Goal: Task Accomplishment & Management: Use online tool/utility

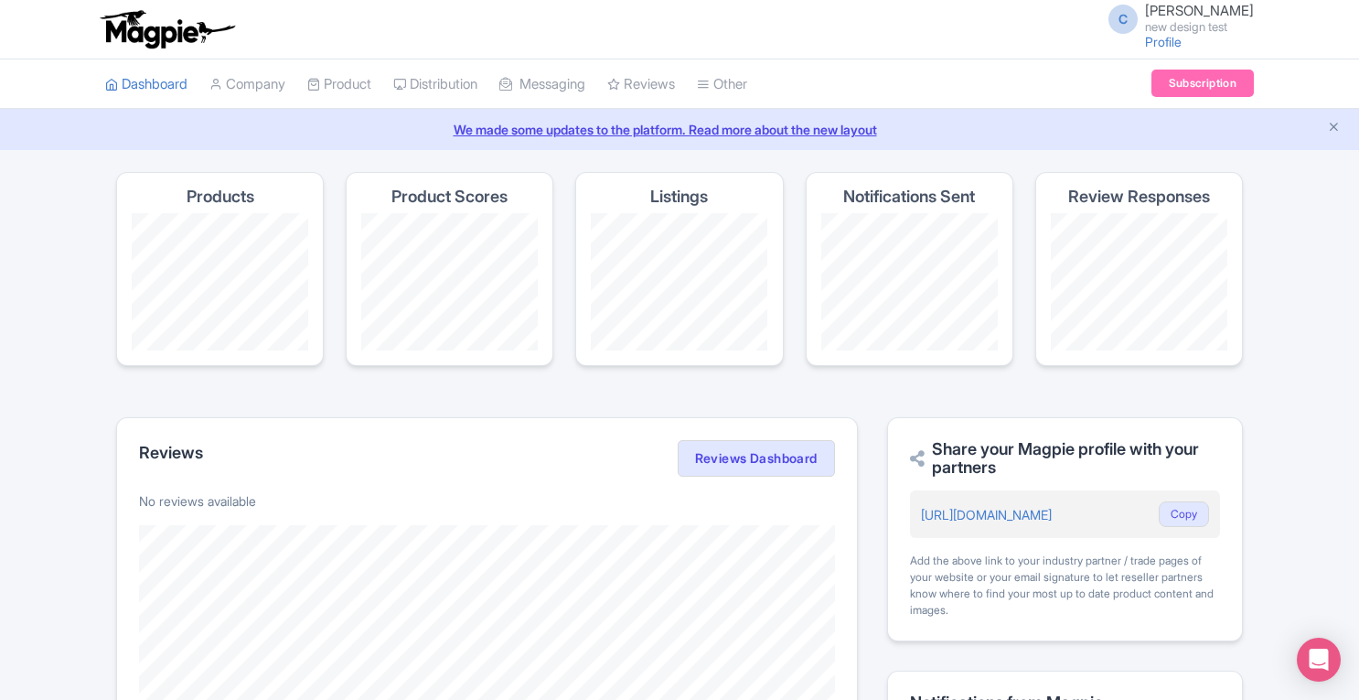
click at [276, 79] on link "Company" at bounding box center [247, 84] width 76 height 50
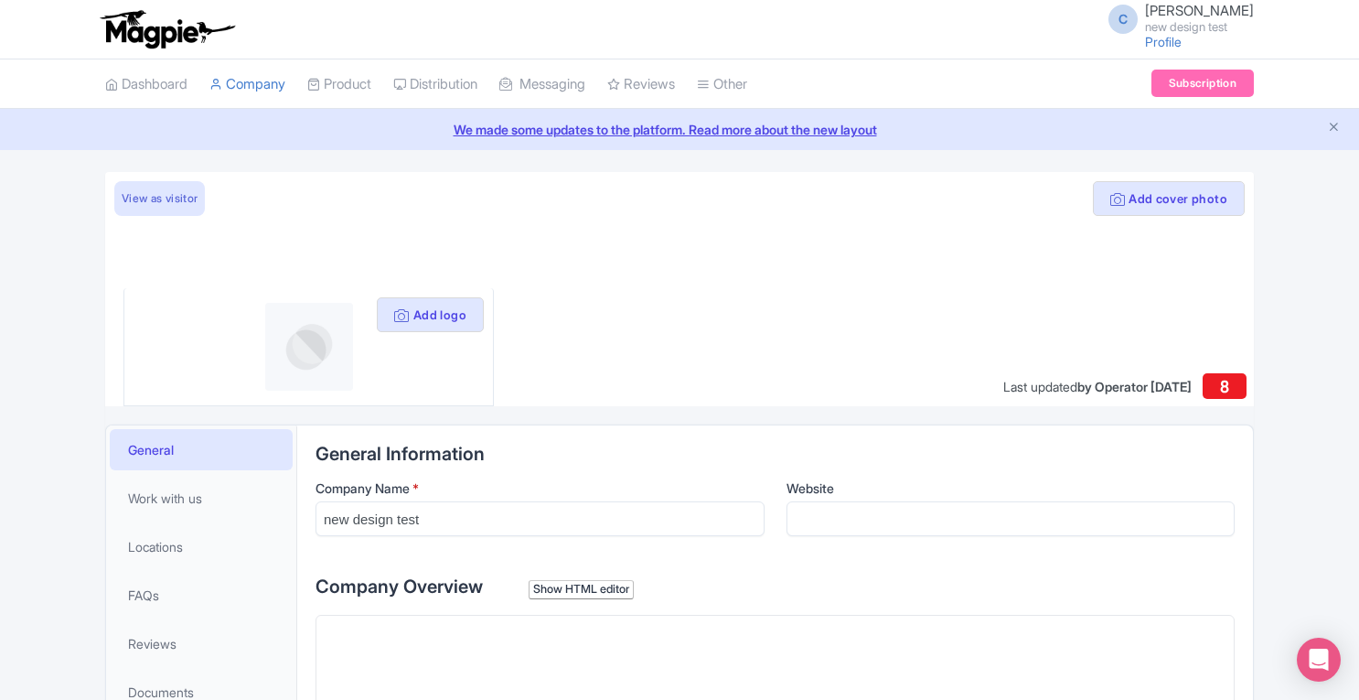
click at [342, 90] on link "Product" at bounding box center [339, 84] width 64 height 50
click at [1182, 43] on link "Profile" at bounding box center [1163, 42] width 37 height 16
click at [1195, 18] on span "Chris Lovatt" at bounding box center [1199, 10] width 109 height 17
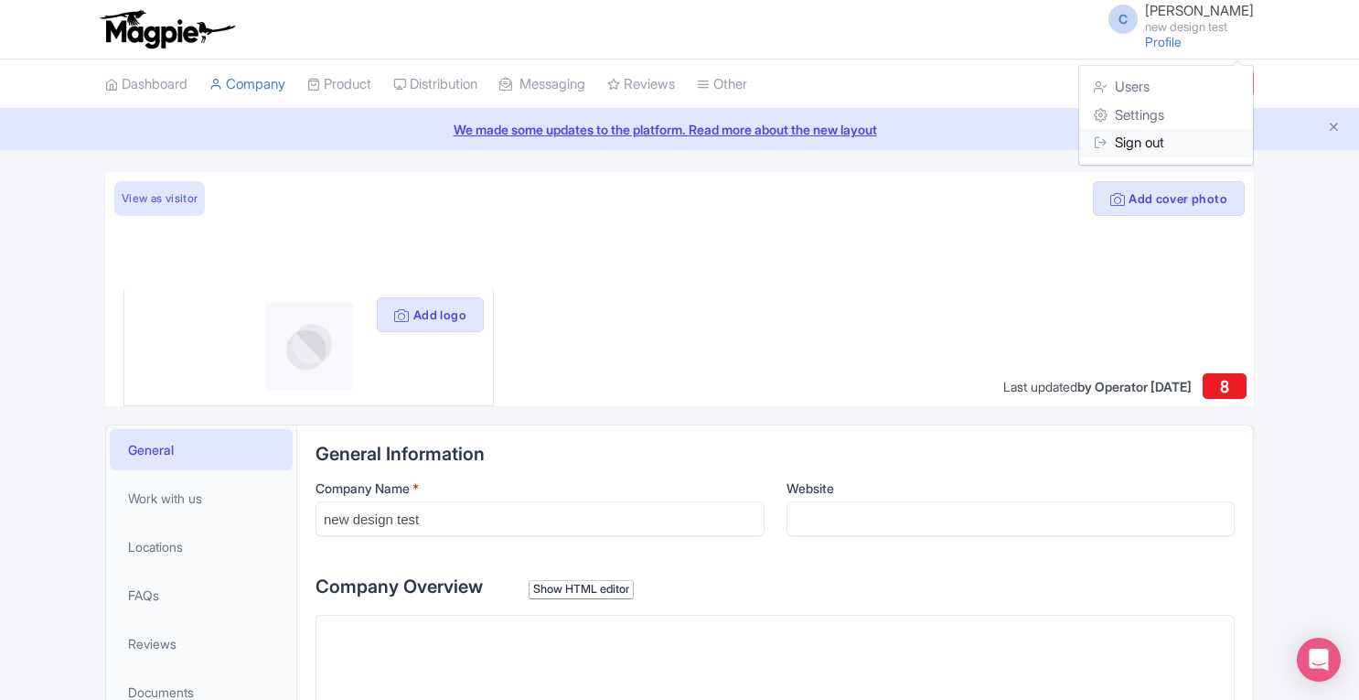
click at [1130, 144] on link "Sign out" at bounding box center [1166, 143] width 174 height 28
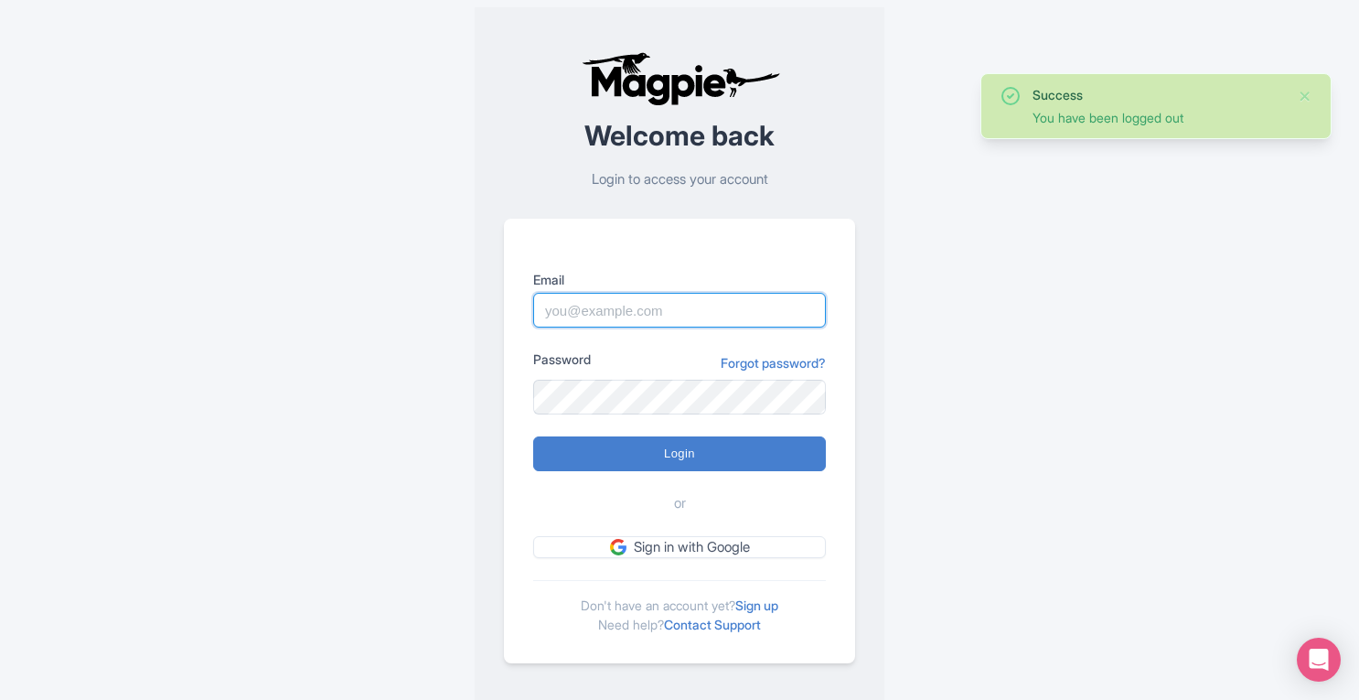
click at [646, 325] on input "Email" at bounding box center [679, 310] width 293 height 35
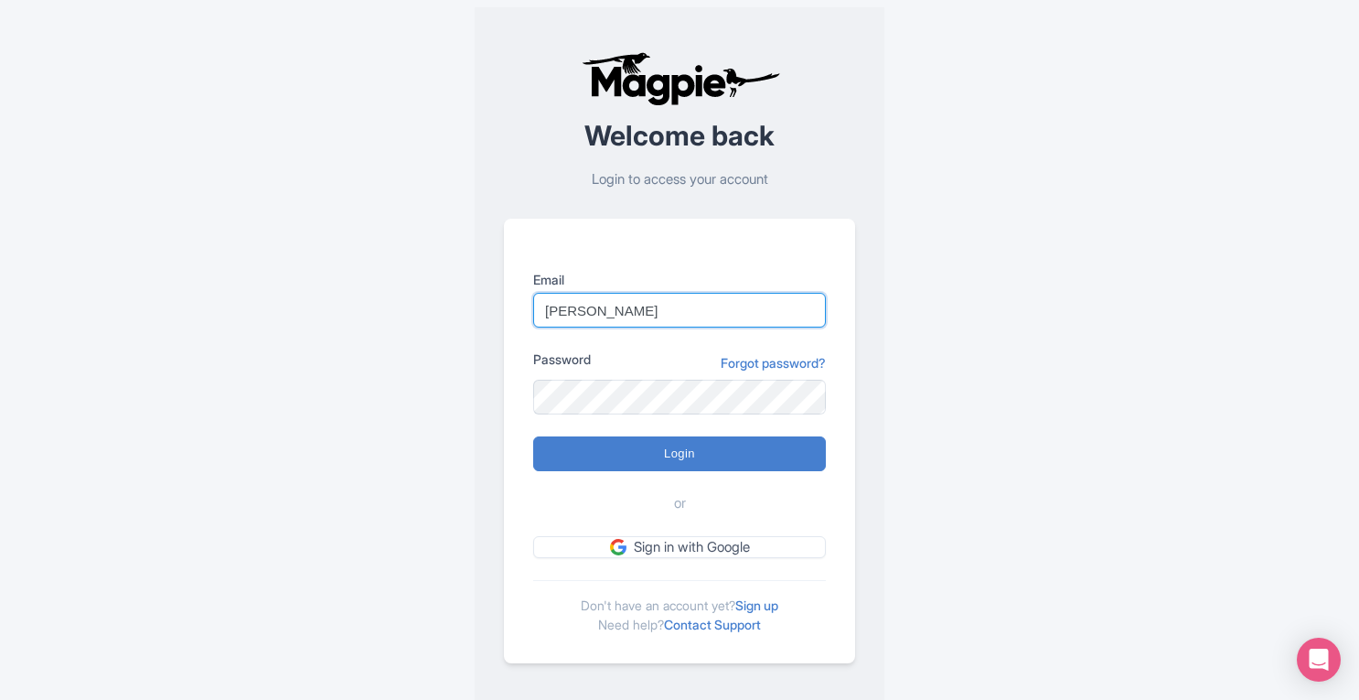
type input "[PERSON_NAME][EMAIL_ADDRESS][DOMAIN_NAME]"
click at [533, 436] on input "Login" at bounding box center [679, 453] width 293 height 35
type input "Logging in..."
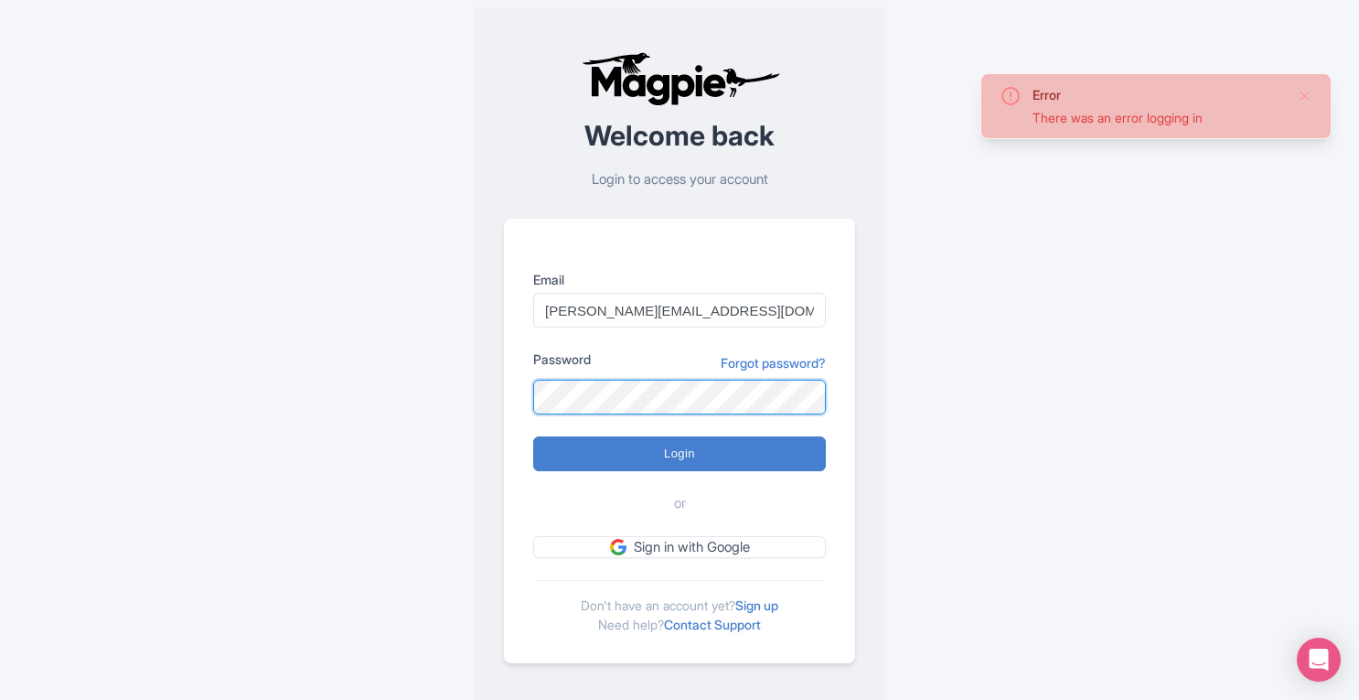
click at [533, 436] on input "Login" at bounding box center [679, 453] width 293 height 35
type input "Logging in..."
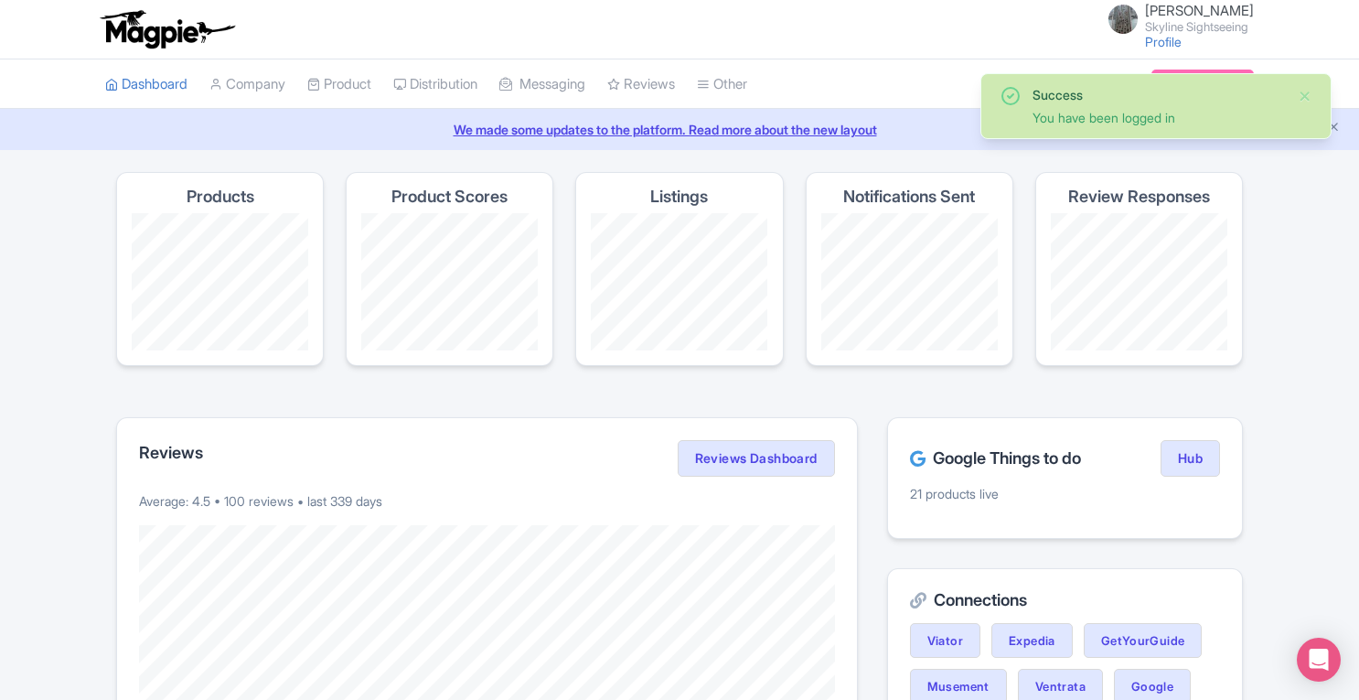
click at [353, 87] on link "Product" at bounding box center [339, 84] width 64 height 50
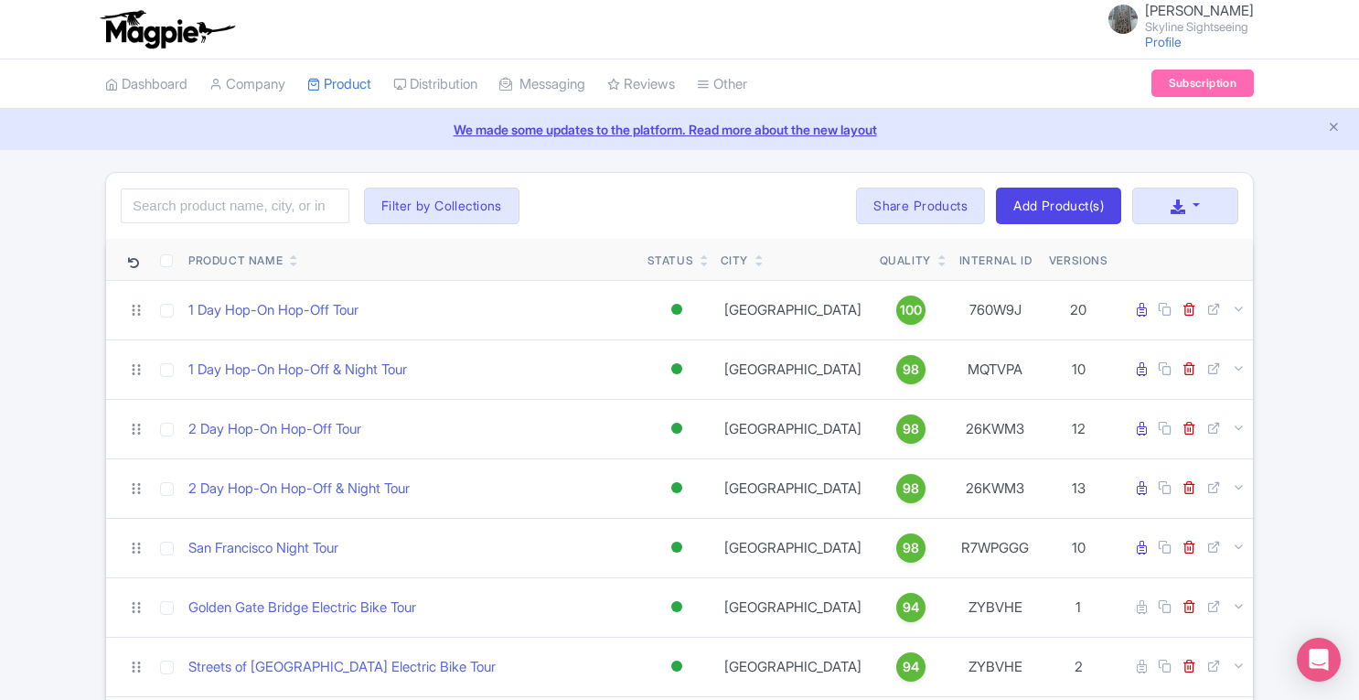
click at [239, 85] on link "Company" at bounding box center [247, 84] width 76 height 50
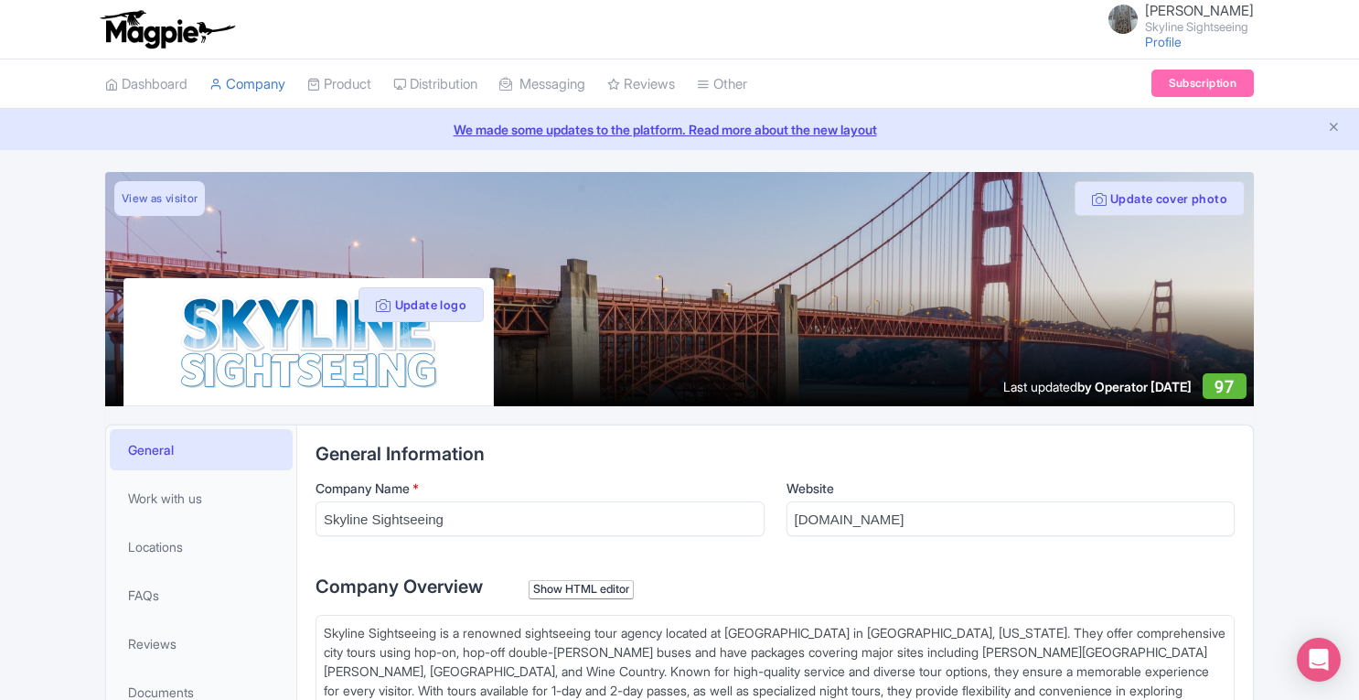
click at [460, 79] on link "Distribution" at bounding box center [435, 84] width 84 height 50
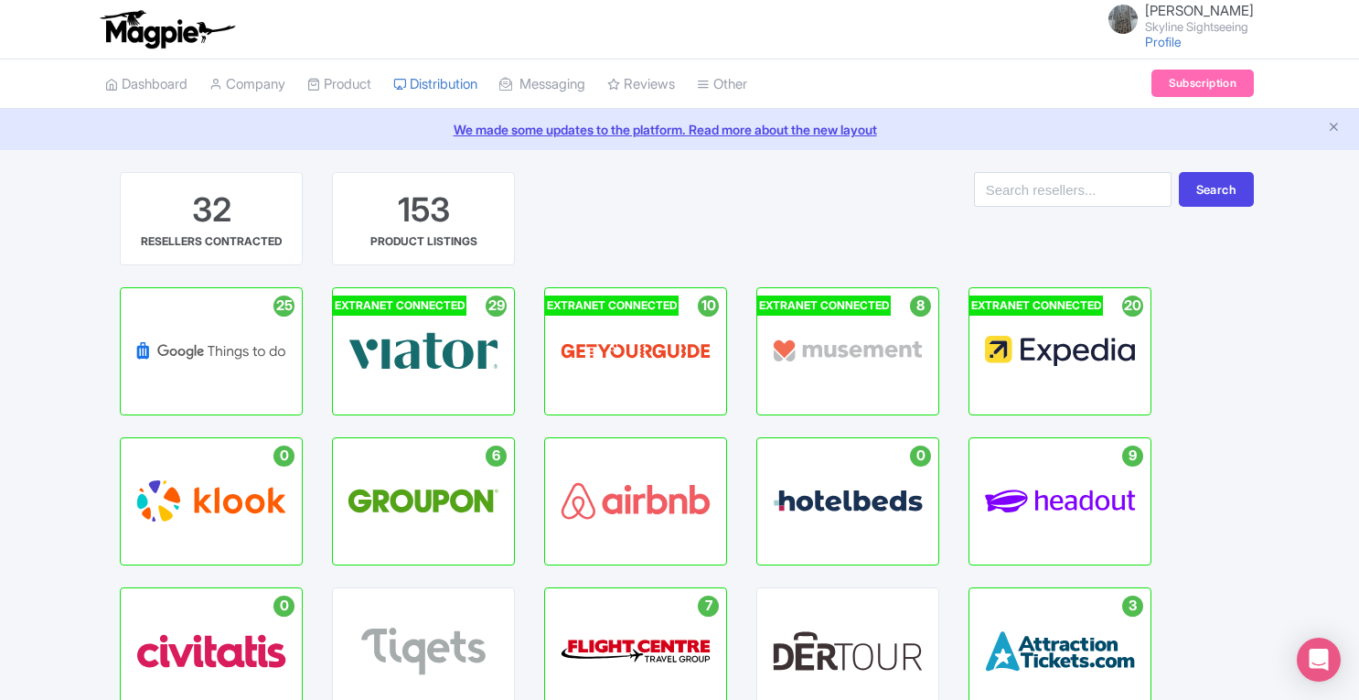
click at [371, 84] on link "Product" at bounding box center [339, 84] width 64 height 50
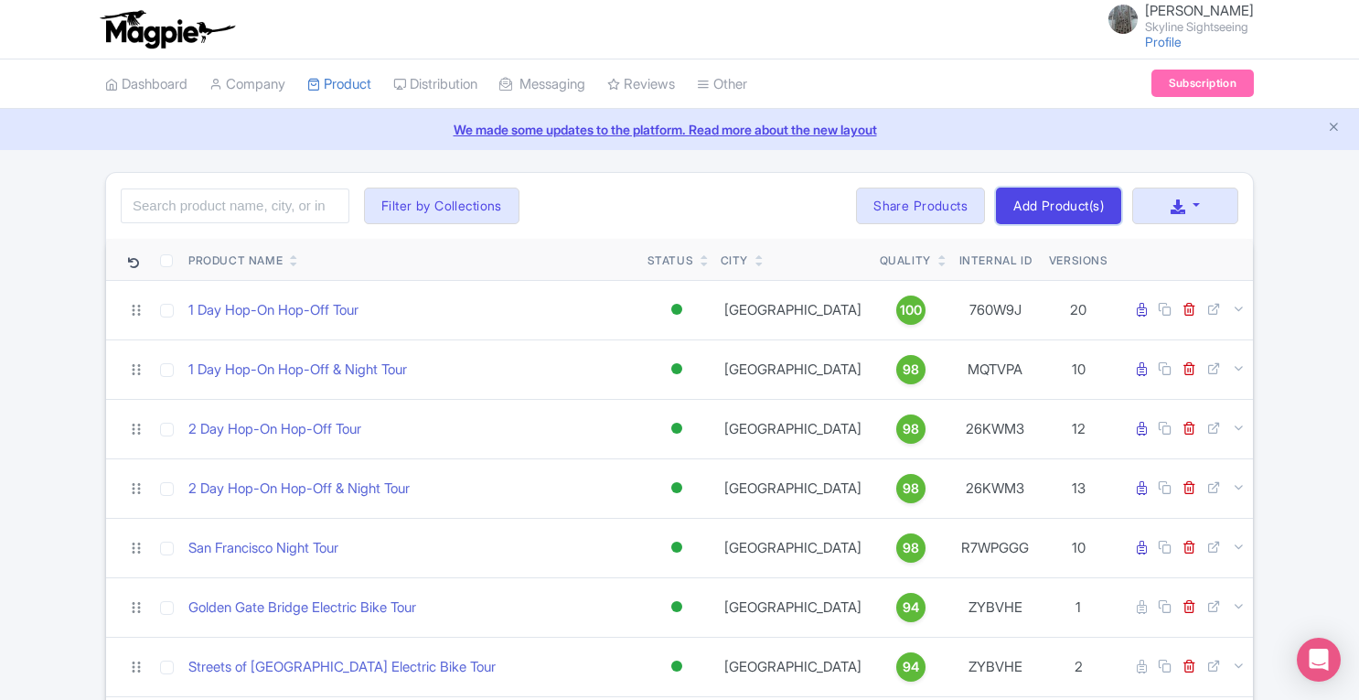
click at [1061, 202] on link "Add Product(s)" at bounding box center [1058, 205] width 125 height 37
click at [1023, 197] on link "Add Product(s)" at bounding box center [1058, 205] width 125 height 37
click at [0, 0] on link "Manage Resellers" at bounding box center [0, 0] width 0 height 0
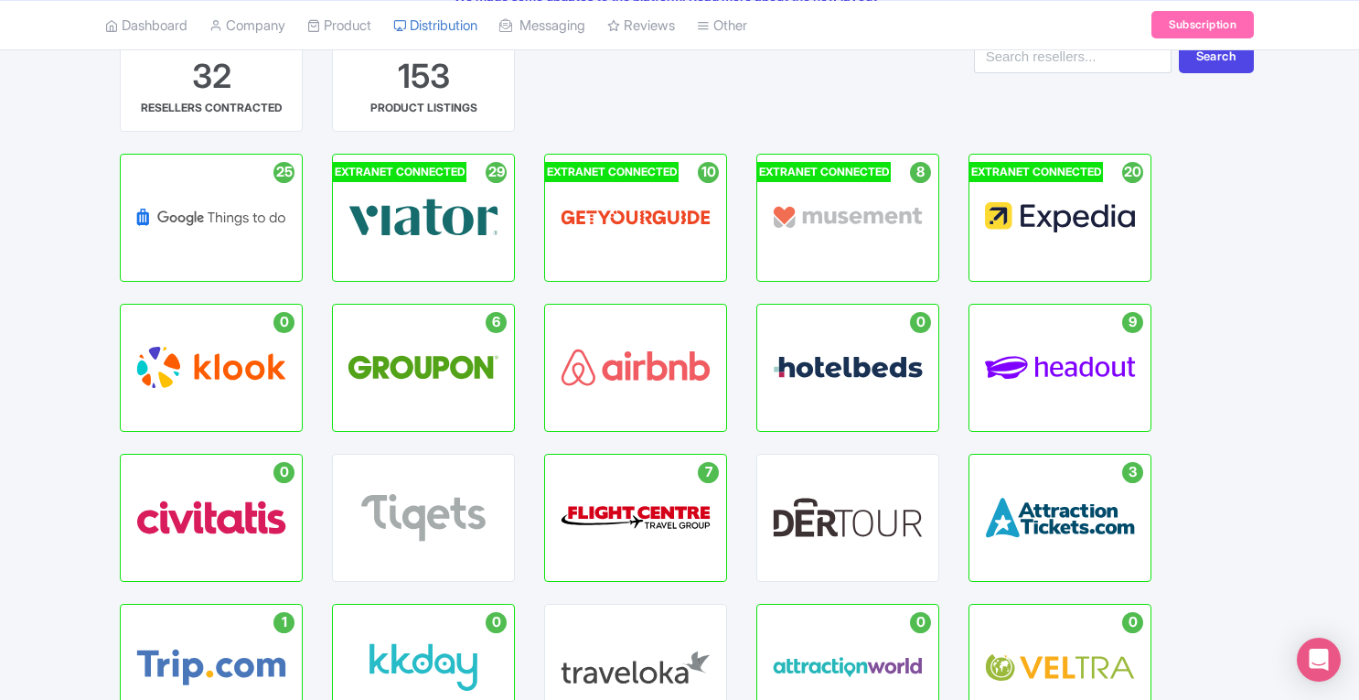
scroll to position [139, 0]
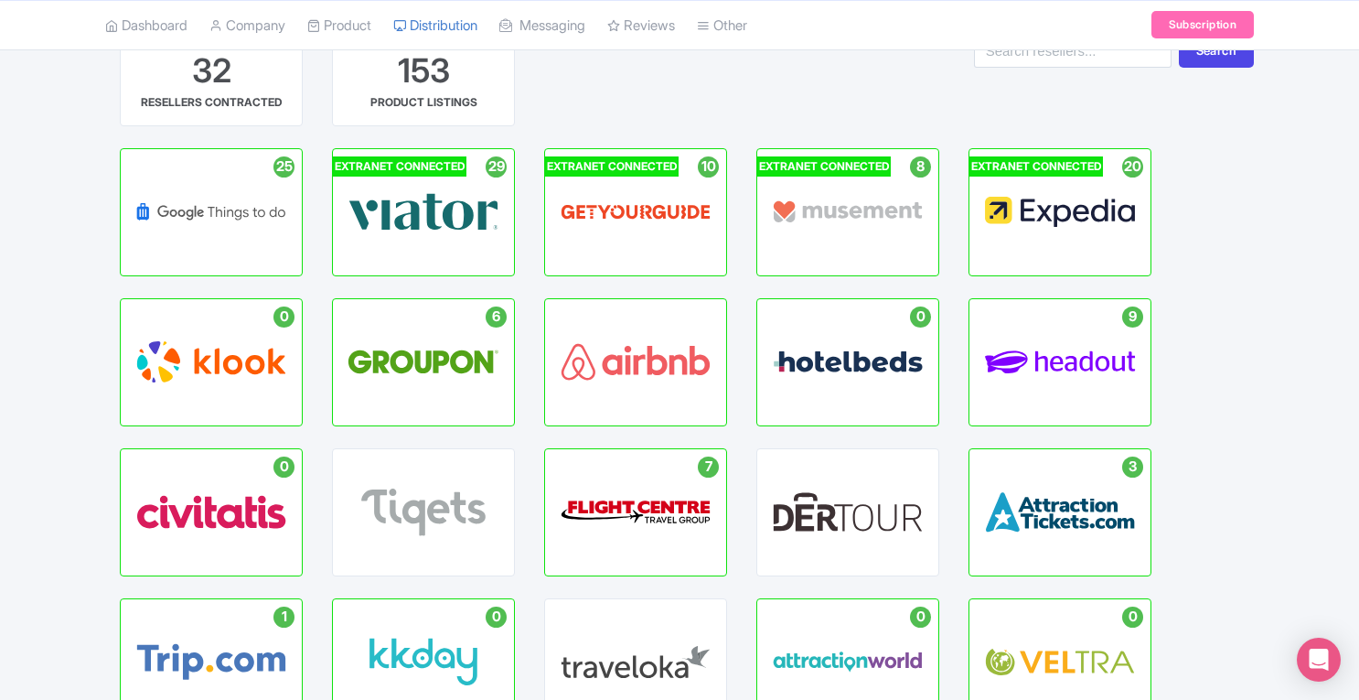
click at [1040, 348] on span "HEADOUT" at bounding box center [1060, 354] width 63 height 16
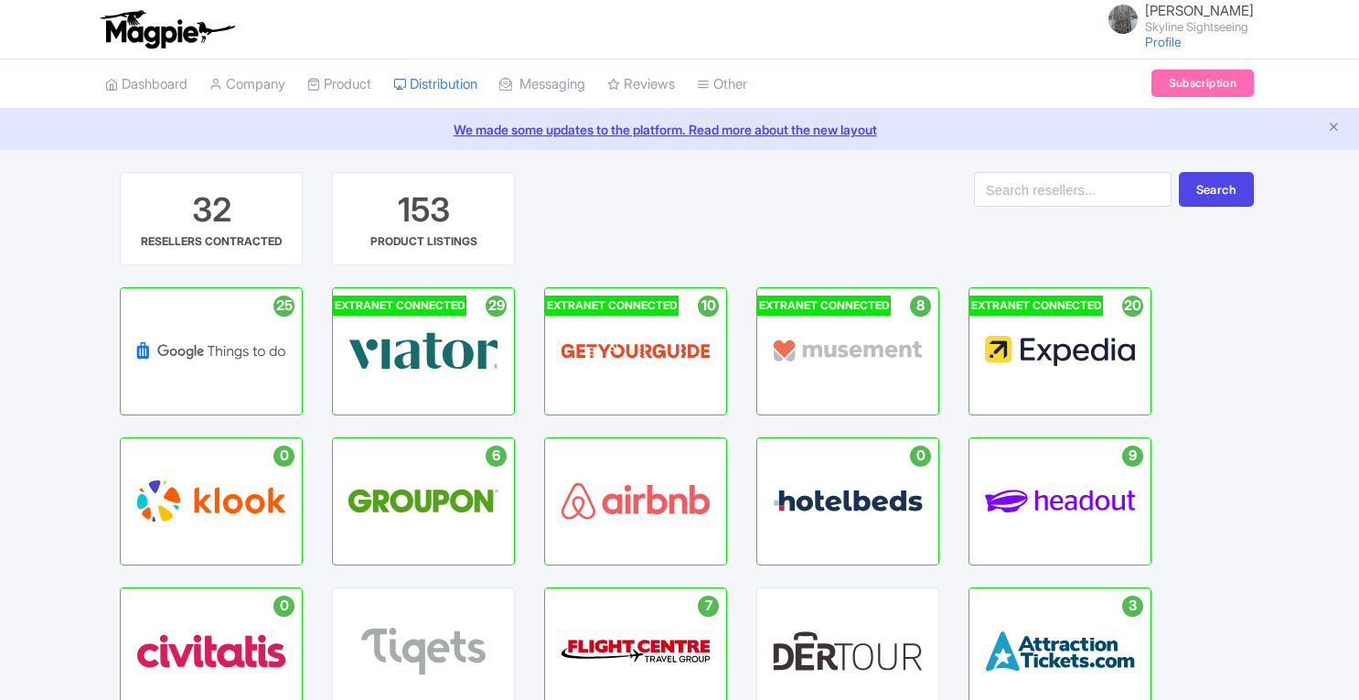
scroll to position [139, 0]
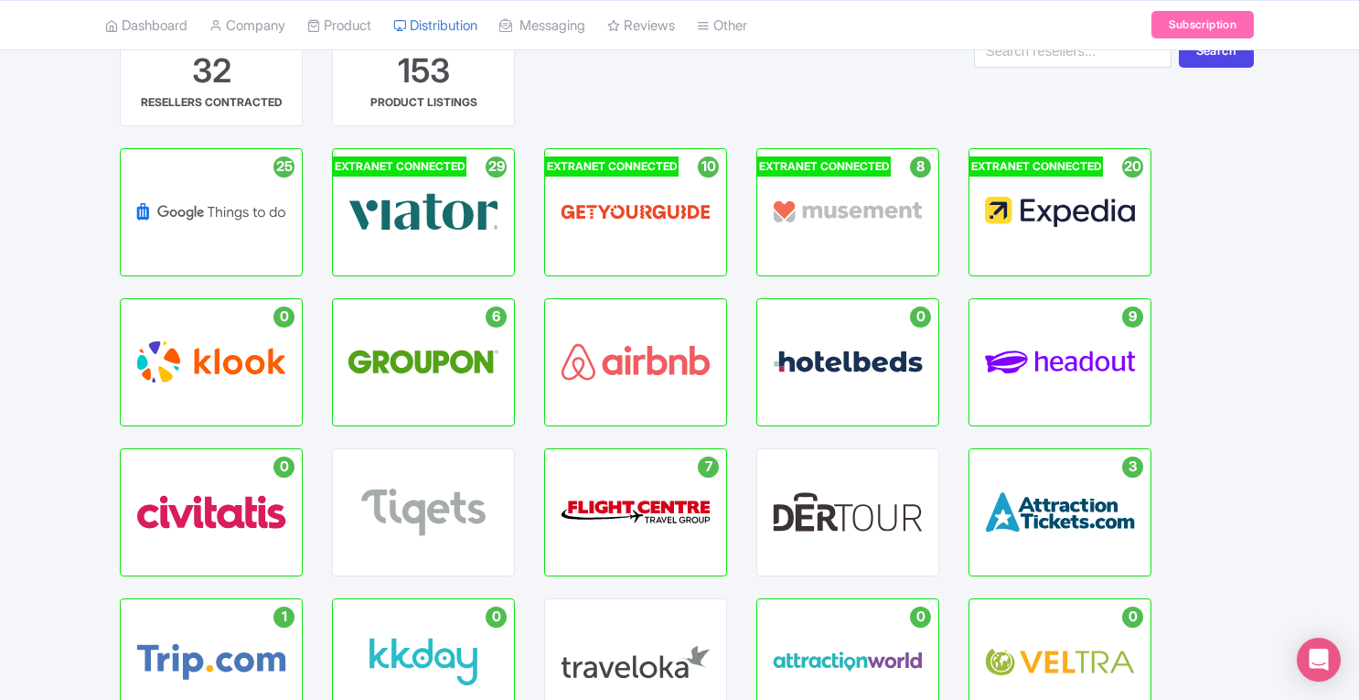
click at [421, 214] on p "HUB" at bounding box center [424, 220] width 47 height 16
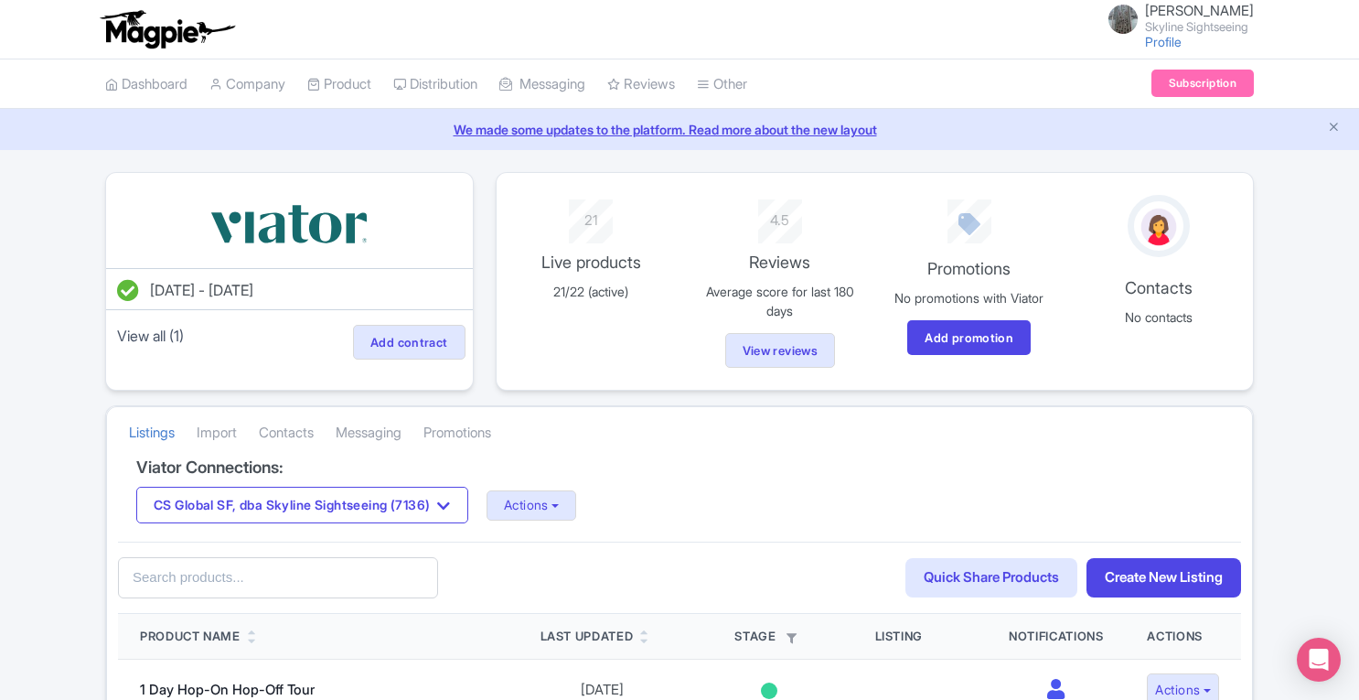
click at [256, 86] on link "Company" at bounding box center [247, 84] width 76 height 50
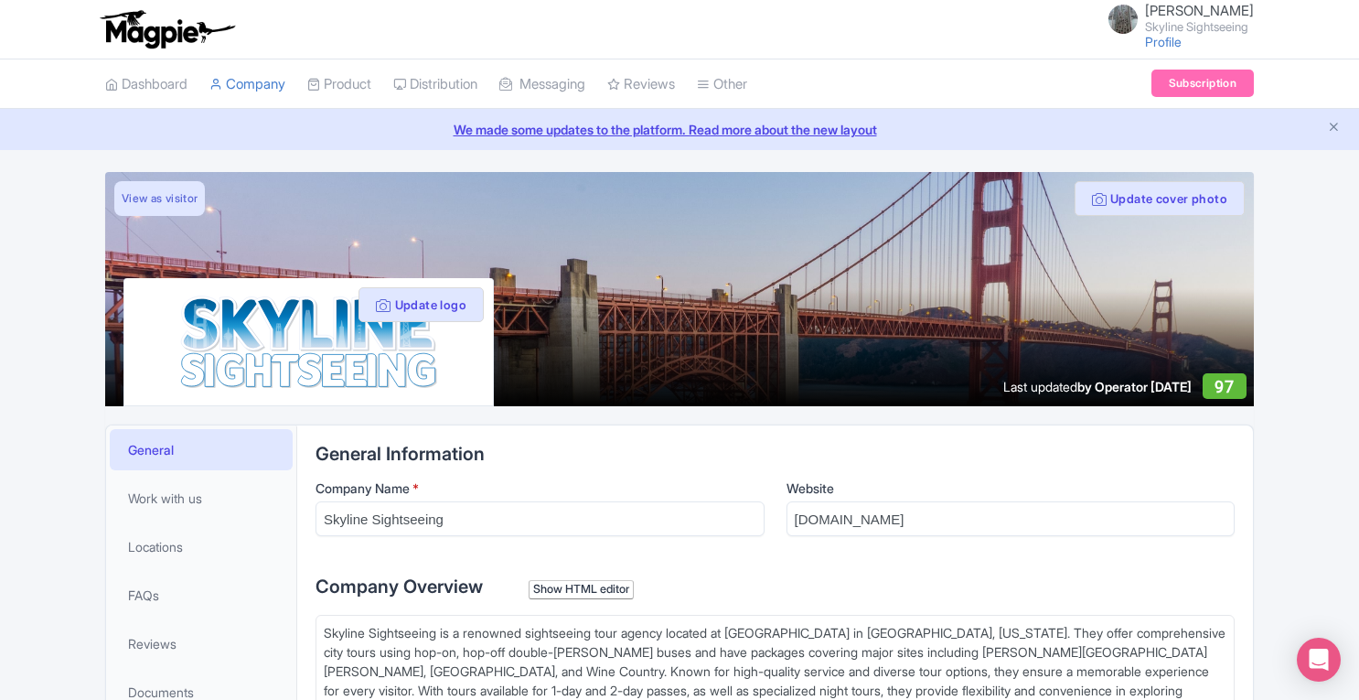
click at [0, 0] on link "New Announcement" at bounding box center [0, 0] width 0 height 0
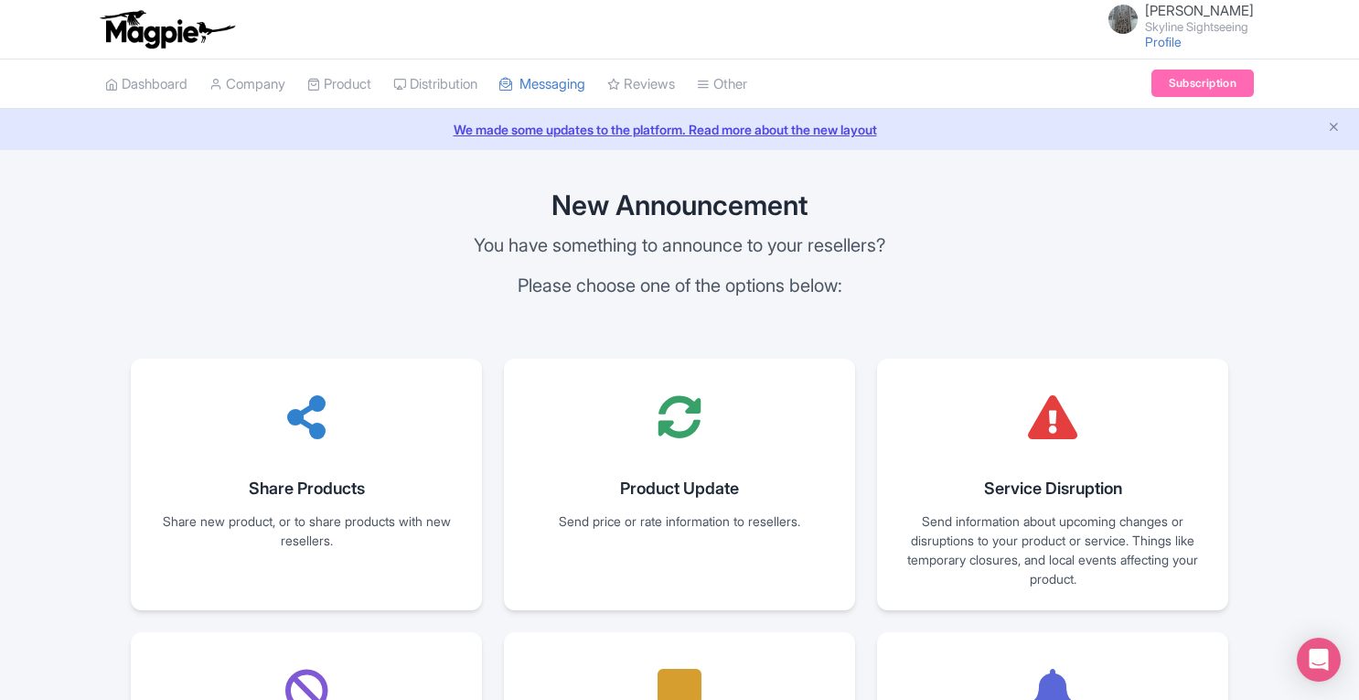
click at [0, 0] on link "Outbox" at bounding box center [0, 0] width 0 height 0
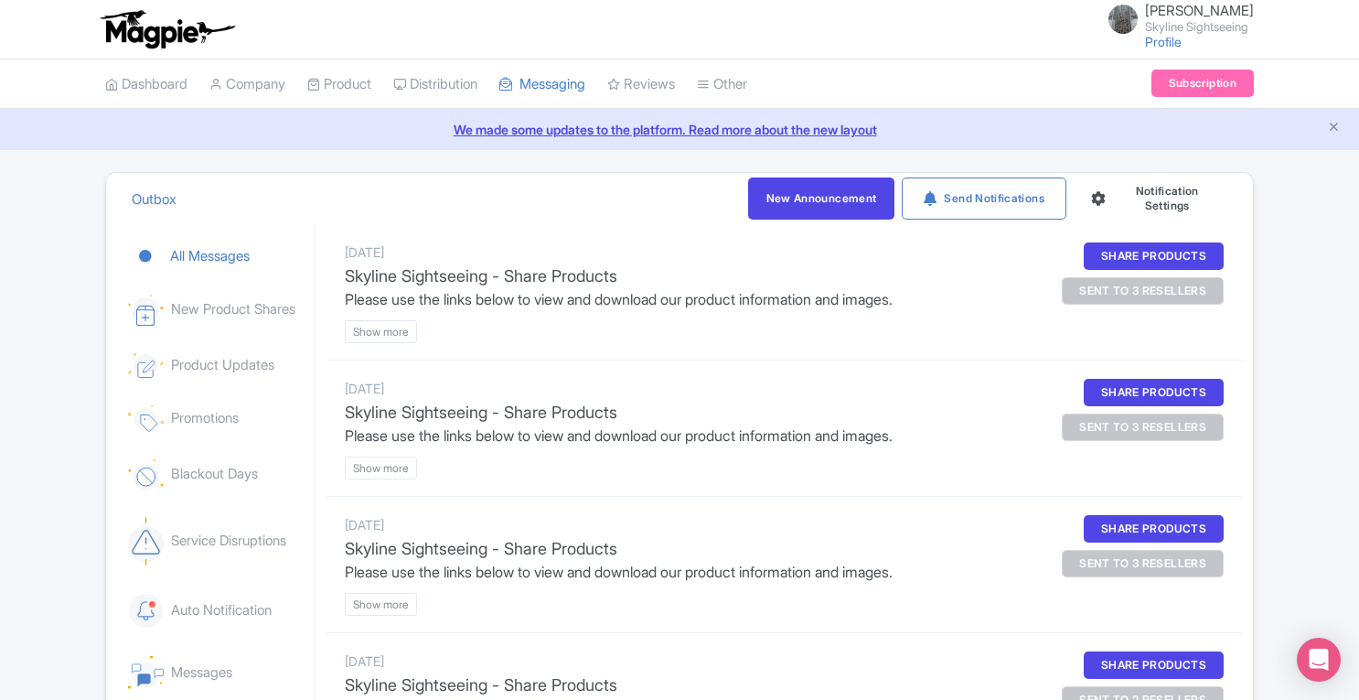
click at [241, 83] on link "Company" at bounding box center [247, 84] width 76 height 50
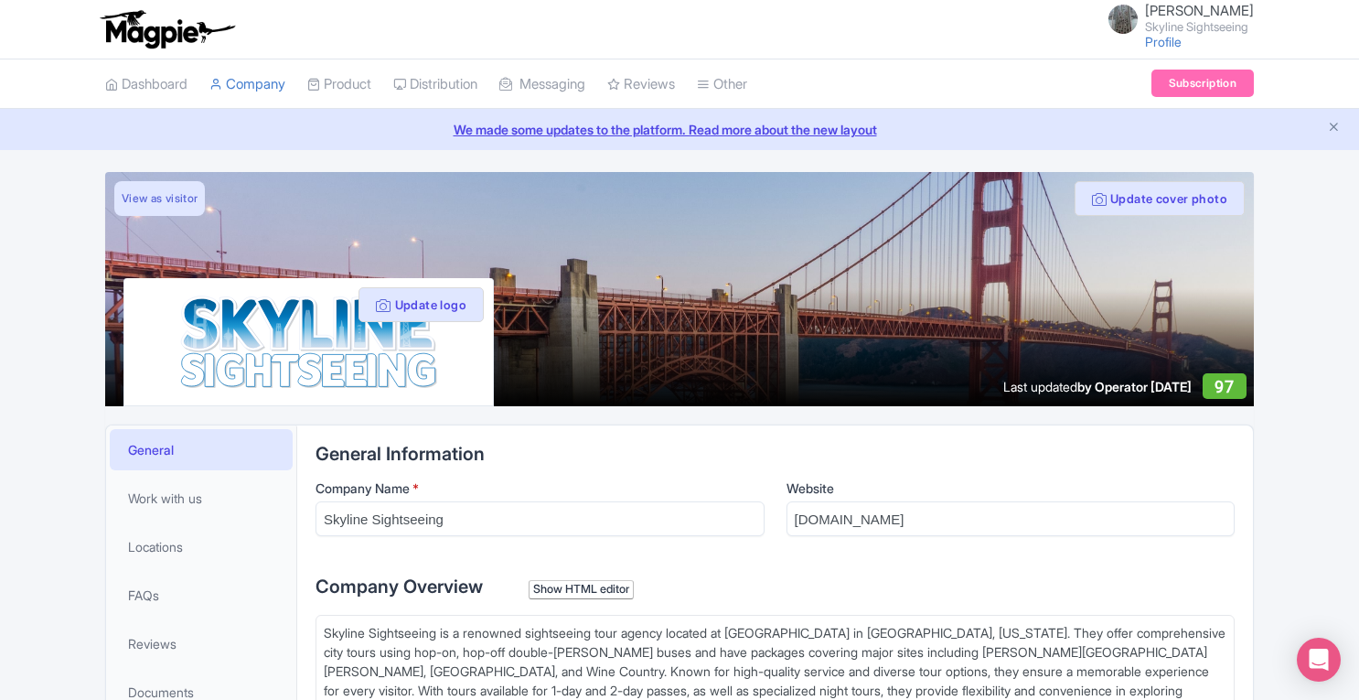
click at [354, 81] on link "Product" at bounding box center [339, 84] width 64 height 50
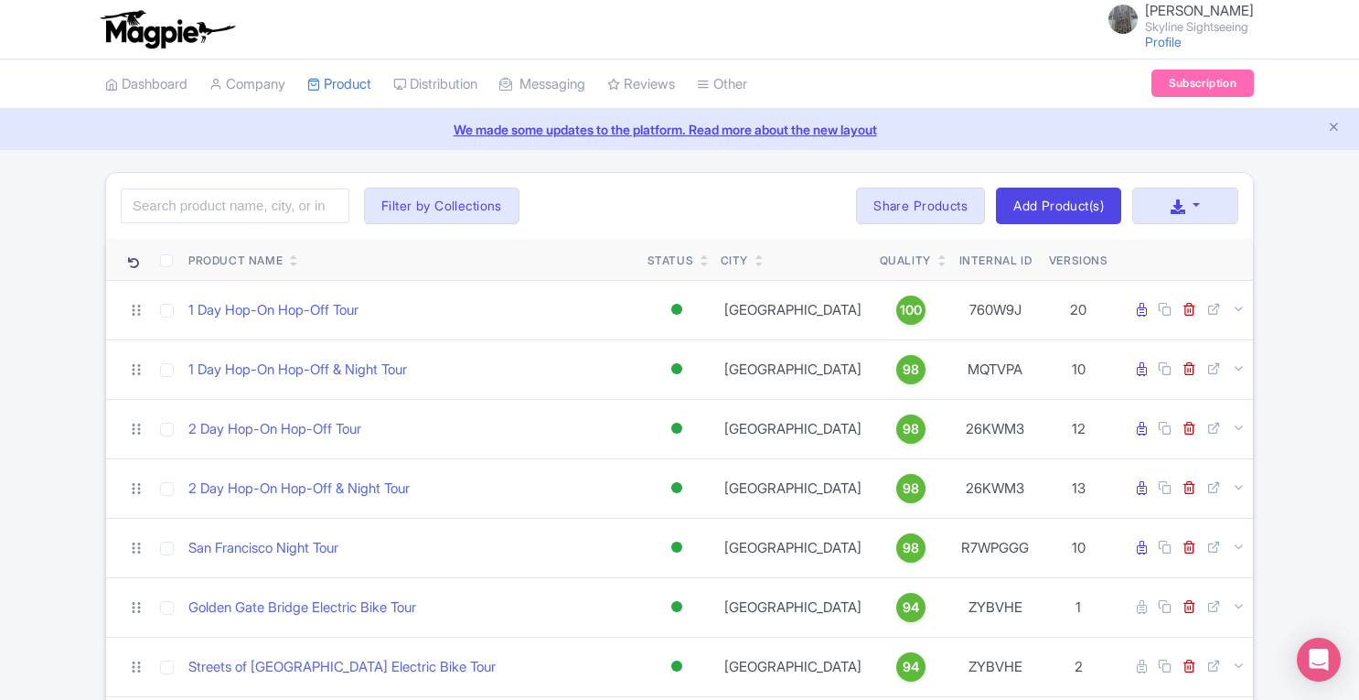
click at [0, 0] on link "Tools" at bounding box center [0, 0] width 0 height 0
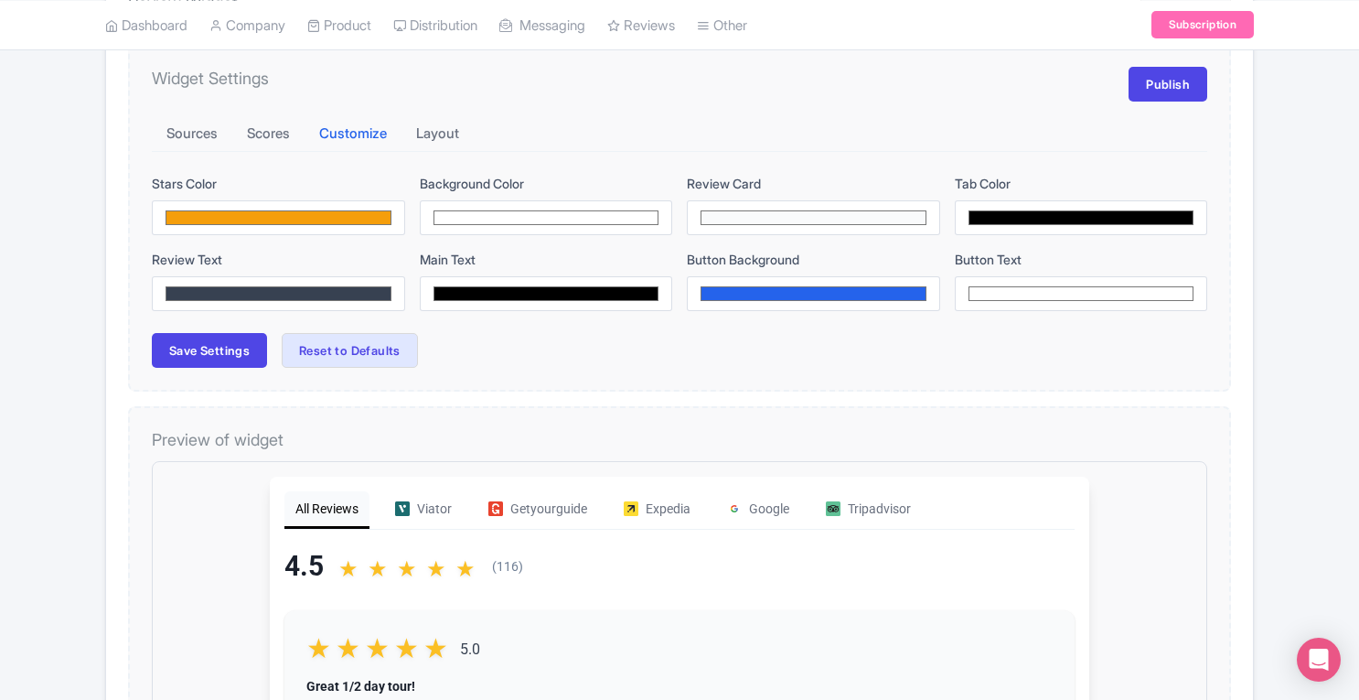
scroll to position [279, 0]
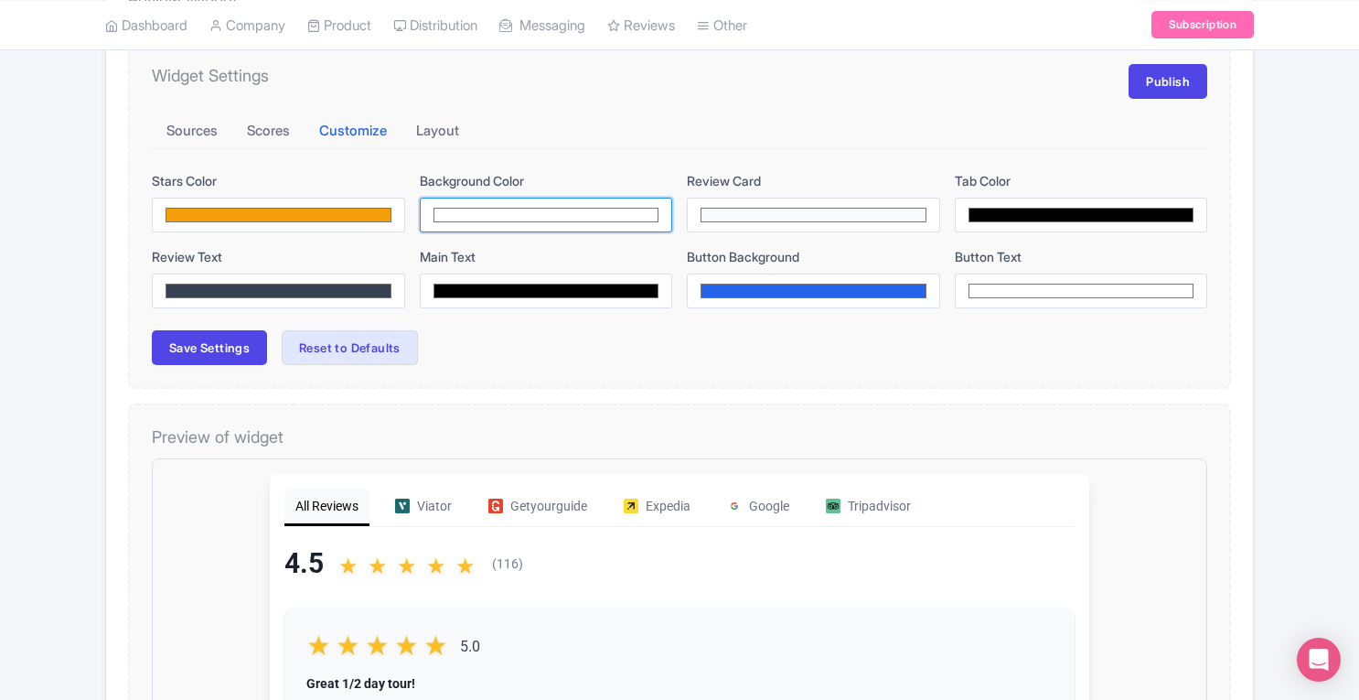
click at [465, 212] on input "#ffffff" at bounding box center [546, 215] width 253 height 35
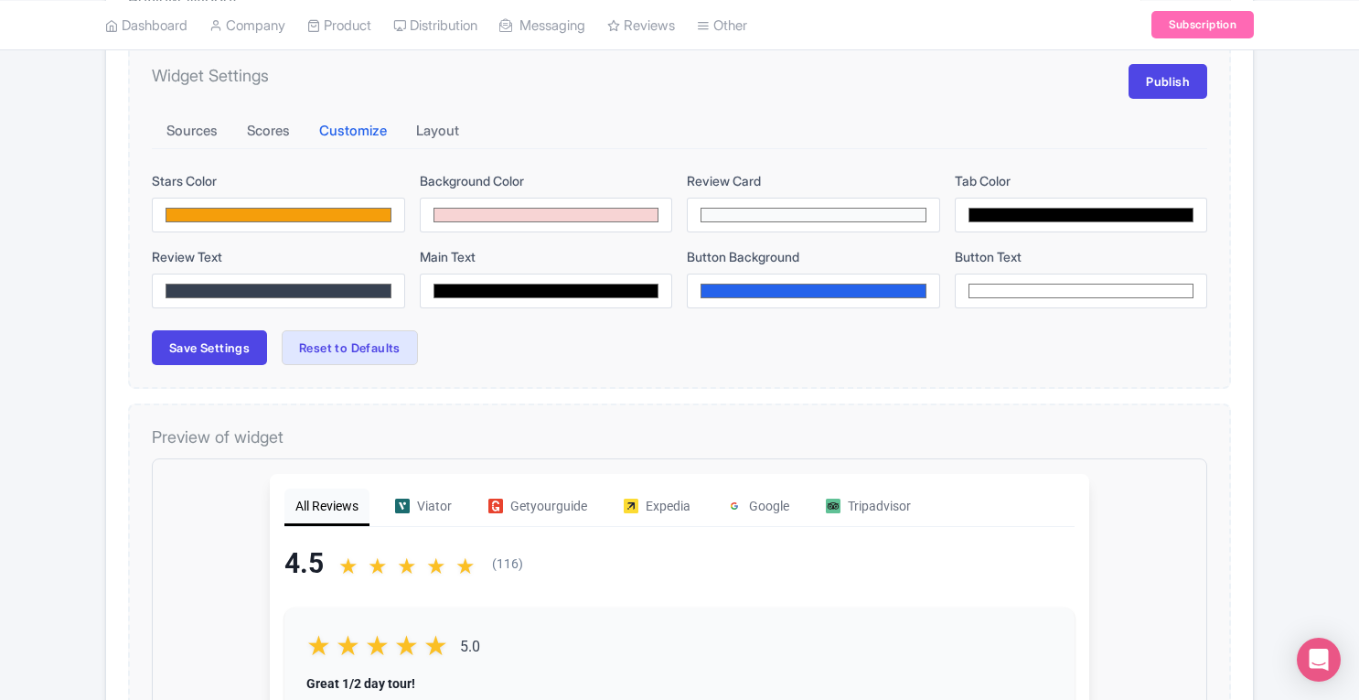
type input "#f7d4d4"
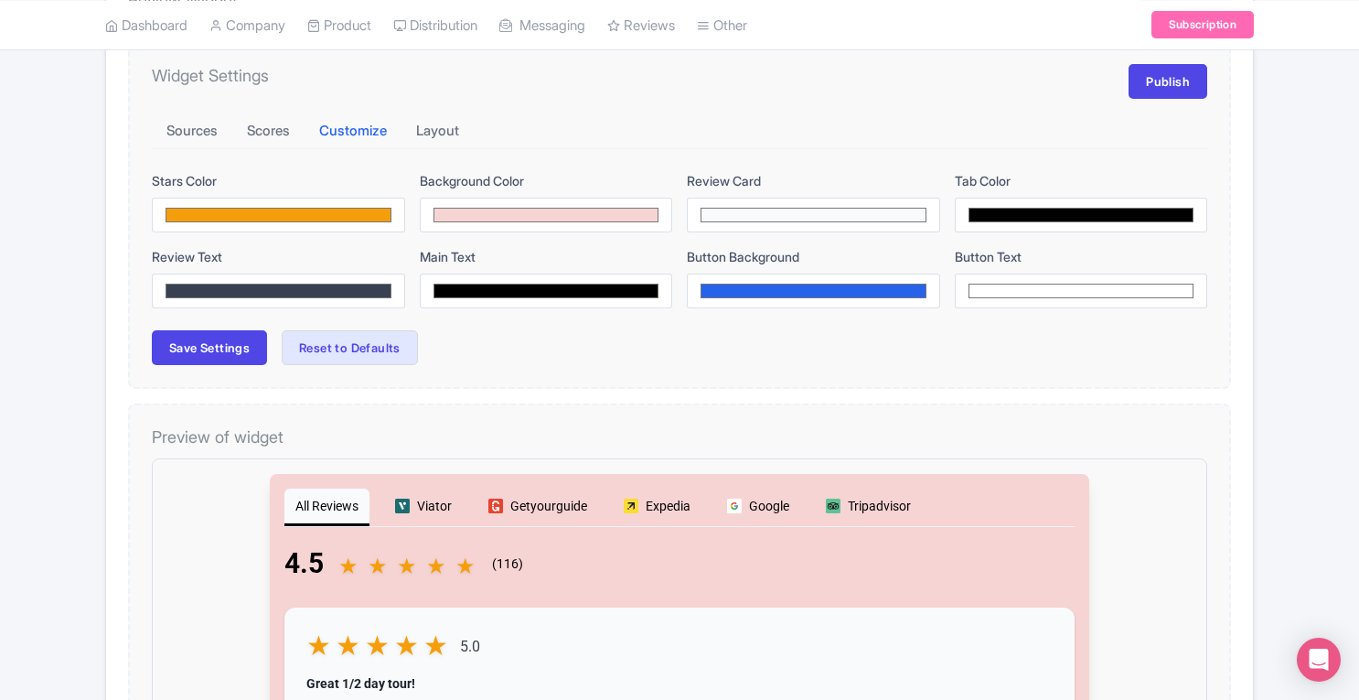
click at [549, 138] on div "Sources Scores Customize Layout" at bounding box center [679, 131] width 1055 height 37
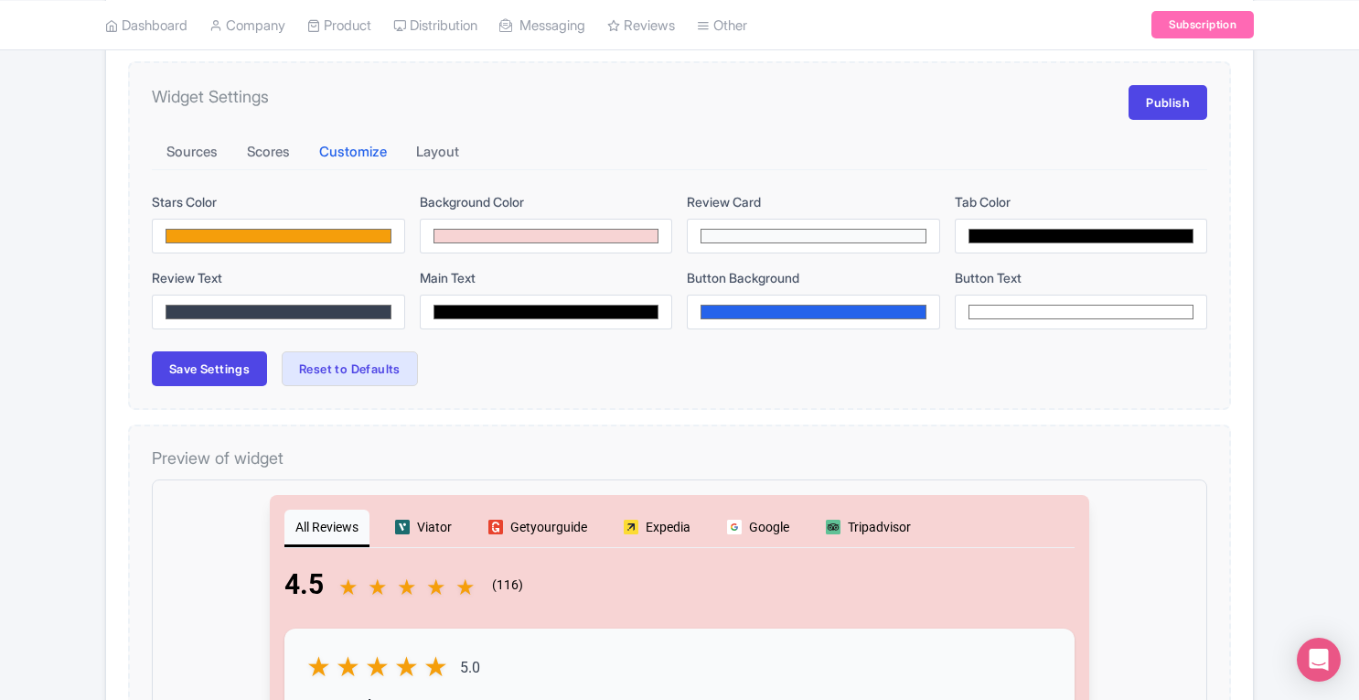
scroll to position [262, 0]
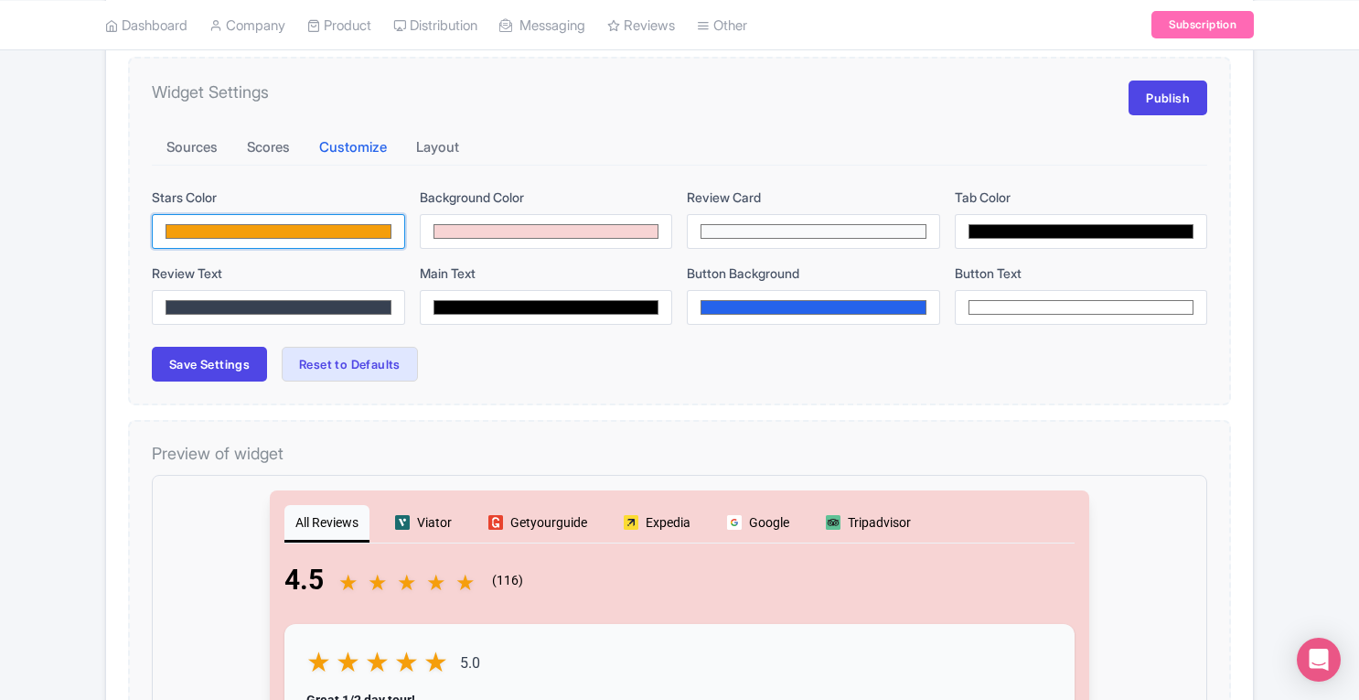
click at [361, 229] on input "#f59e0b" at bounding box center [278, 231] width 253 height 35
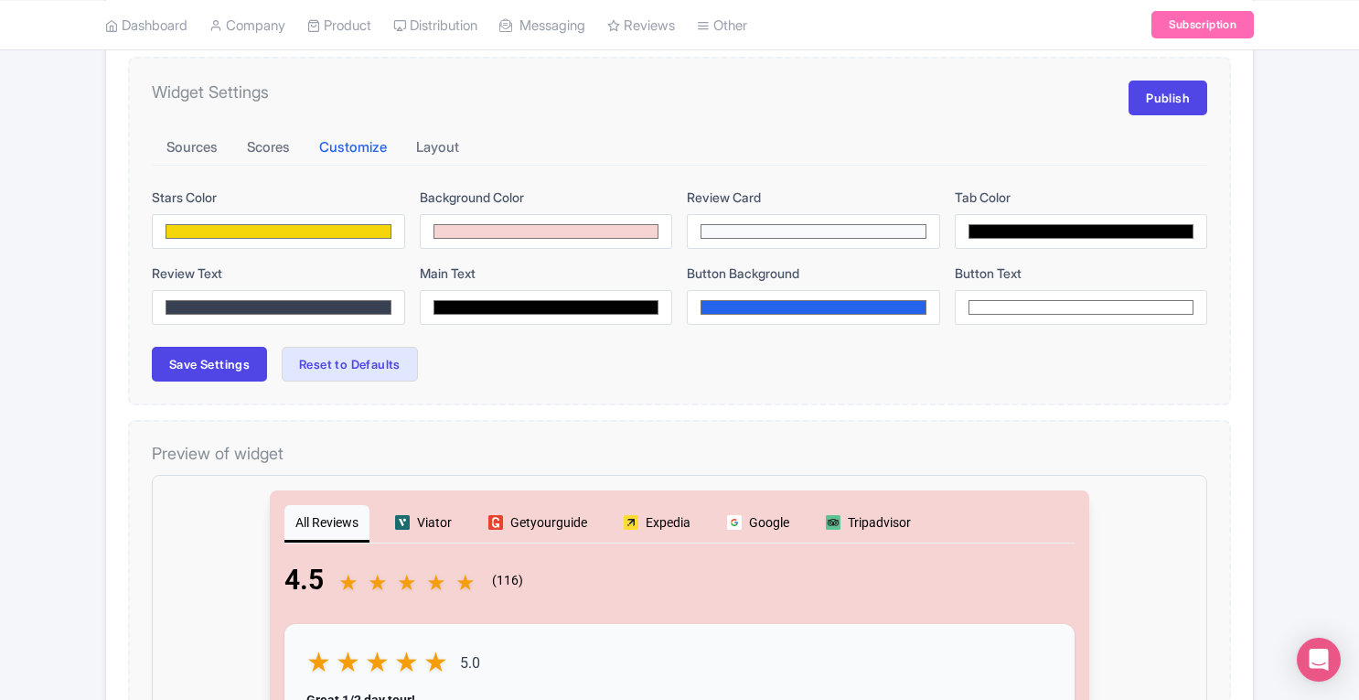
type input "#f5d60a"
click at [501, 367] on div "Save Settings Reset to Defaults" at bounding box center [679, 364] width 1055 height 35
click at [540, 301] on input "#000000" at bounding box center [546, 307] width 253 height 35
type input "#f50000"
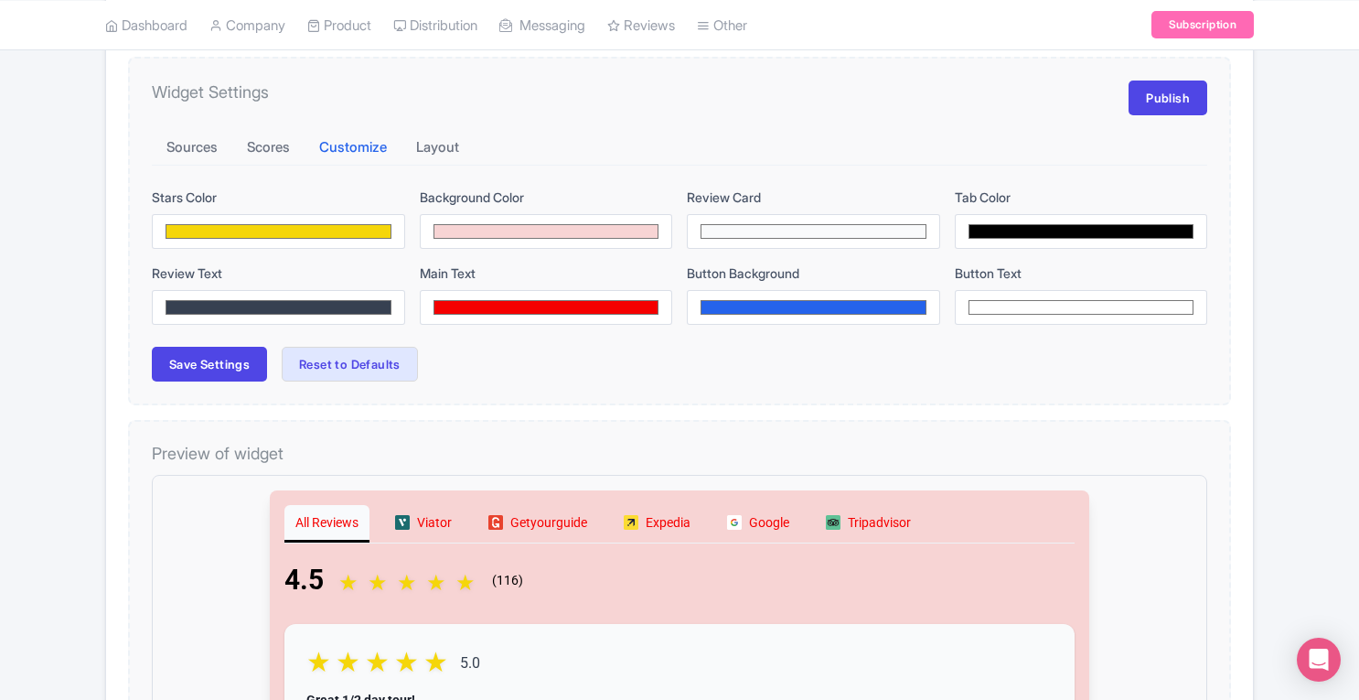
click at [670, 352] on div "Save Settings Reset to Defaults" at bounding box center [679, 364] width 1055 height 35
click at [989, 228] on input "#000000" at bounding box center [1081, 231] width 253 height 35
type input "#ff0000"
click at [708, 444] on h4 "Preview of widget" at bounding box center [679, 454] width 1055 height 20
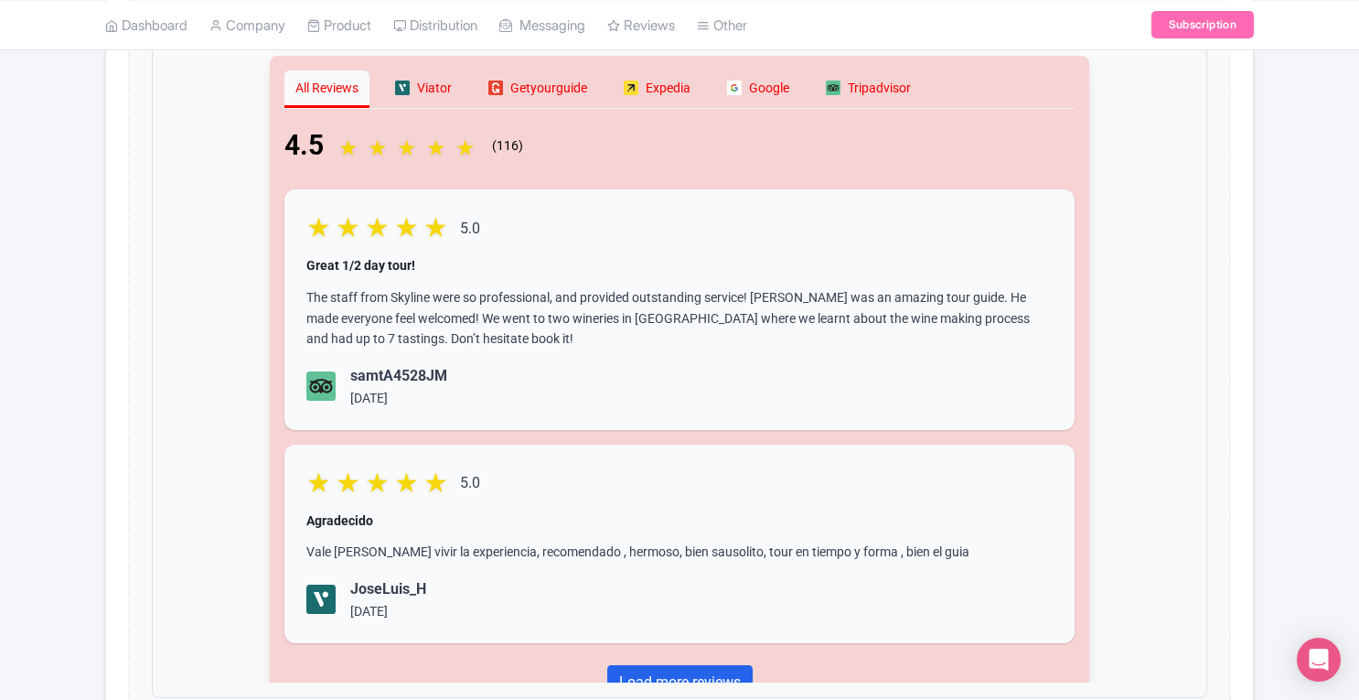
scroll to position [730, 0]
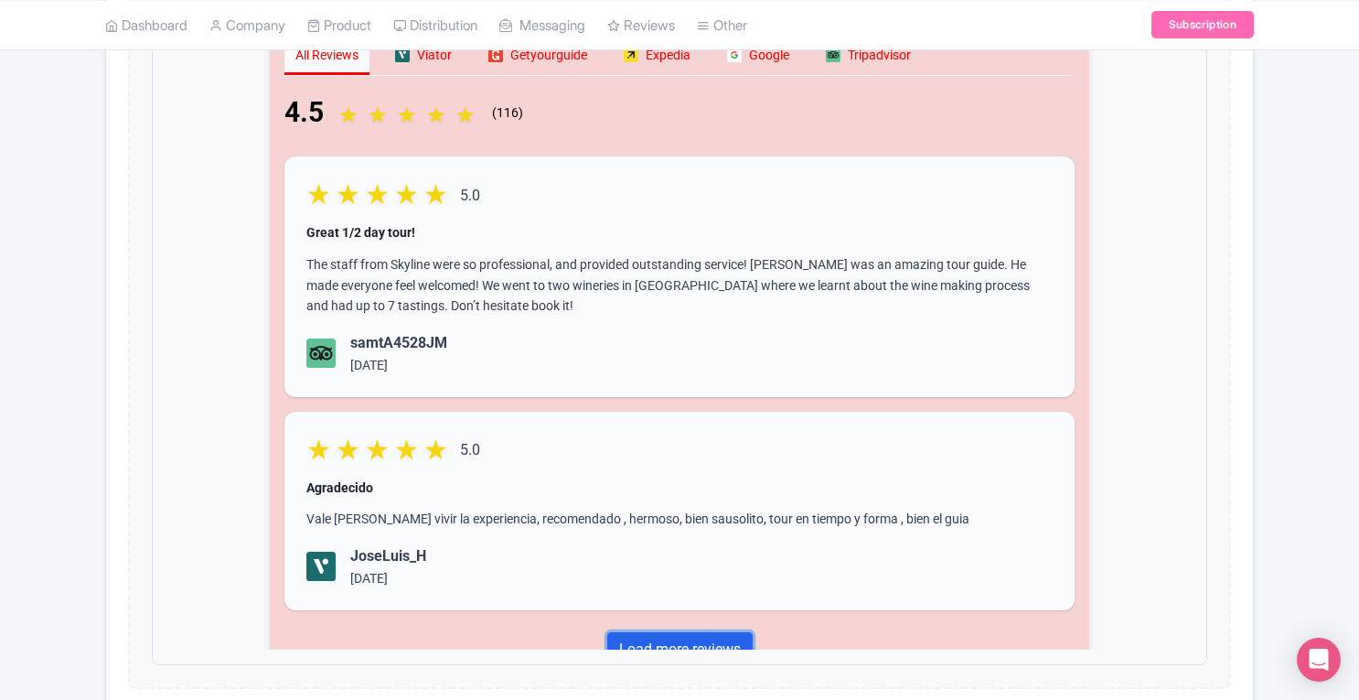
click at [694, 628] on link "Load more reviews" at bounding box center [664, 632] width 145 height 35
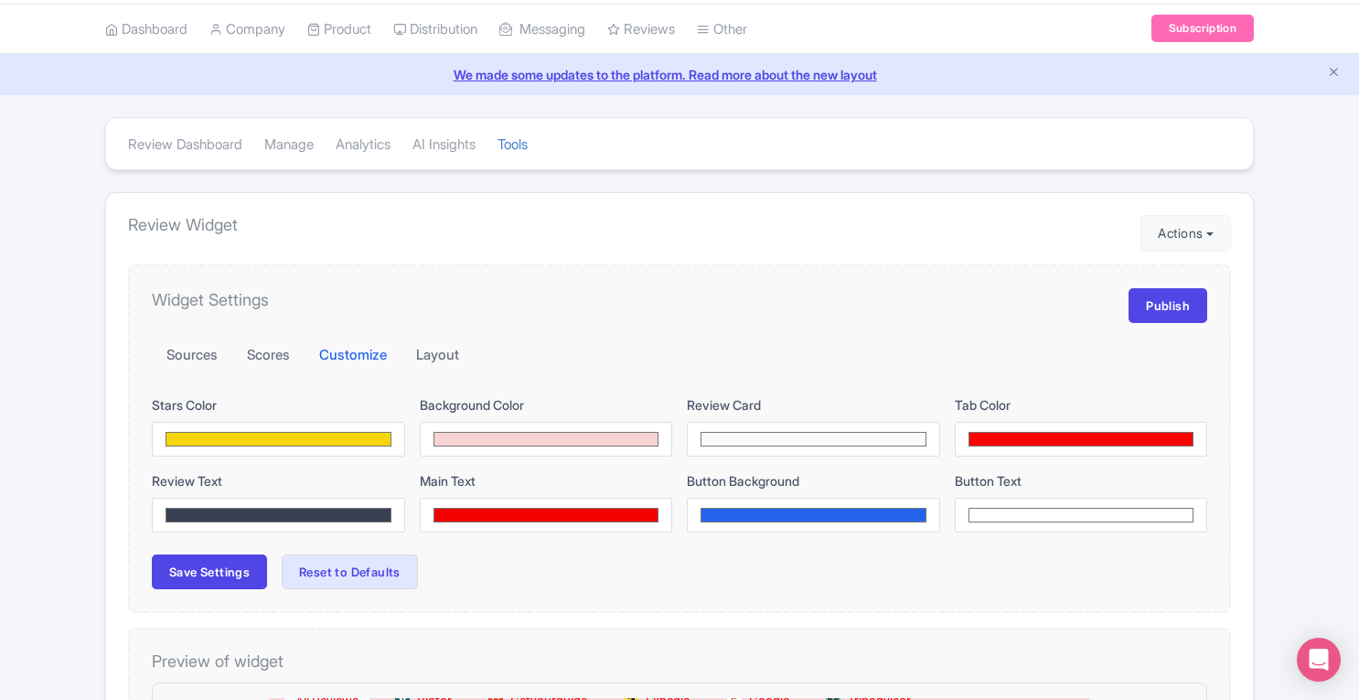
scroll to position [61, 0]
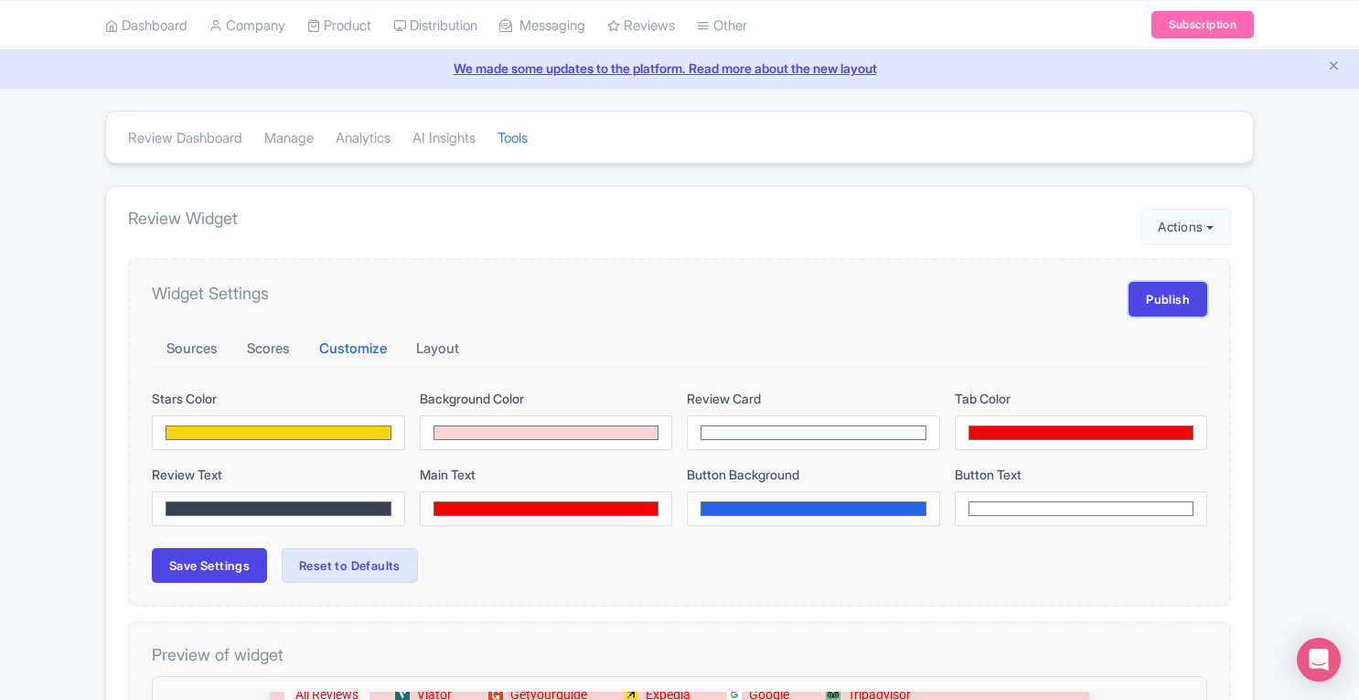
click at [1174, 297] on link "Publish" at bounding box center [1168, 299] width 79 height 35
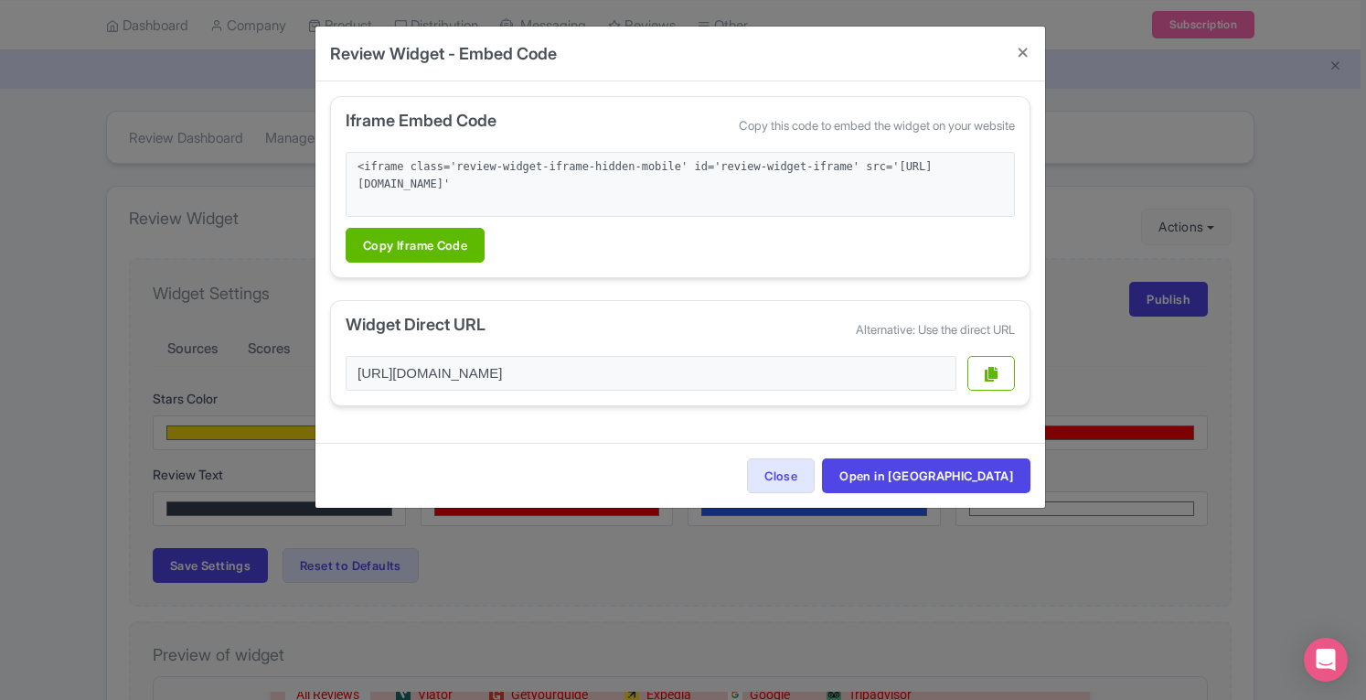
click at [1075, 387] on div "Review Widget - Embed Code Iframe Embed Code Copy this code to embed the widget…" at bounding box center [683, 350] width 1366 height 700
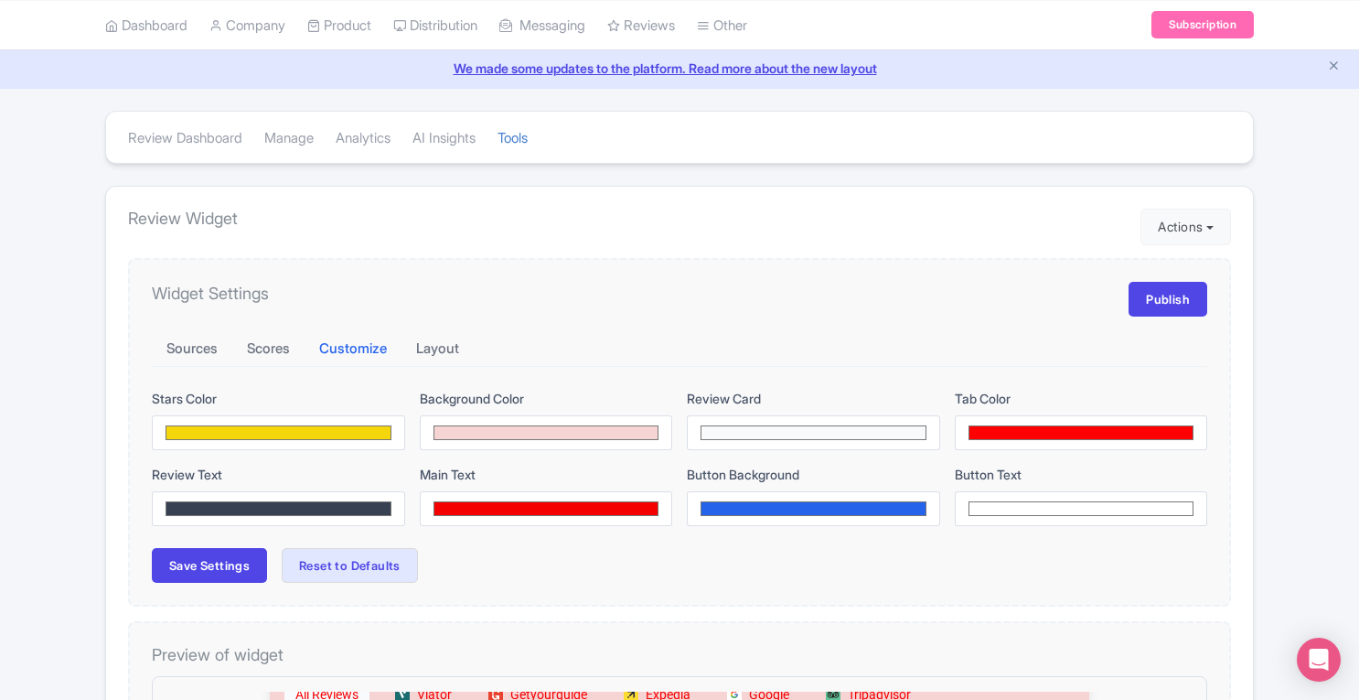
scroll to position [0, 0]
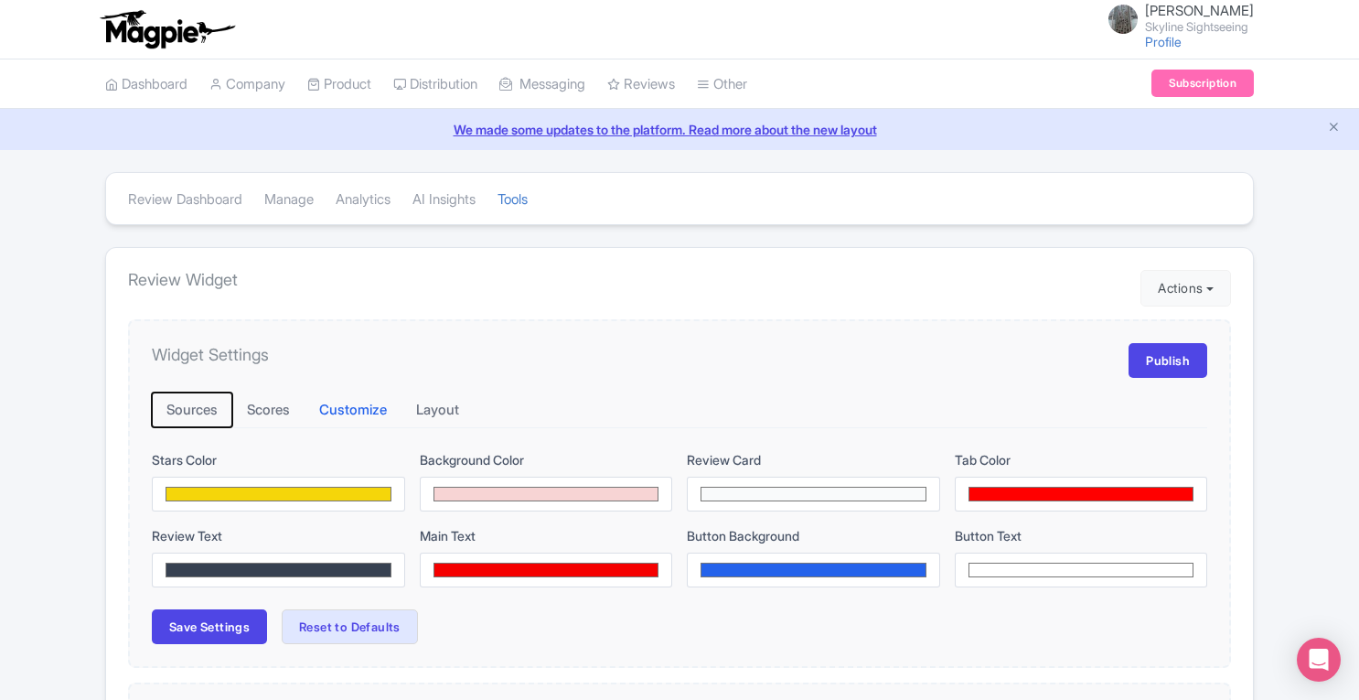
click at [199, 412] on button "Sources" at bounding box center [192, 410] width 80 height 36
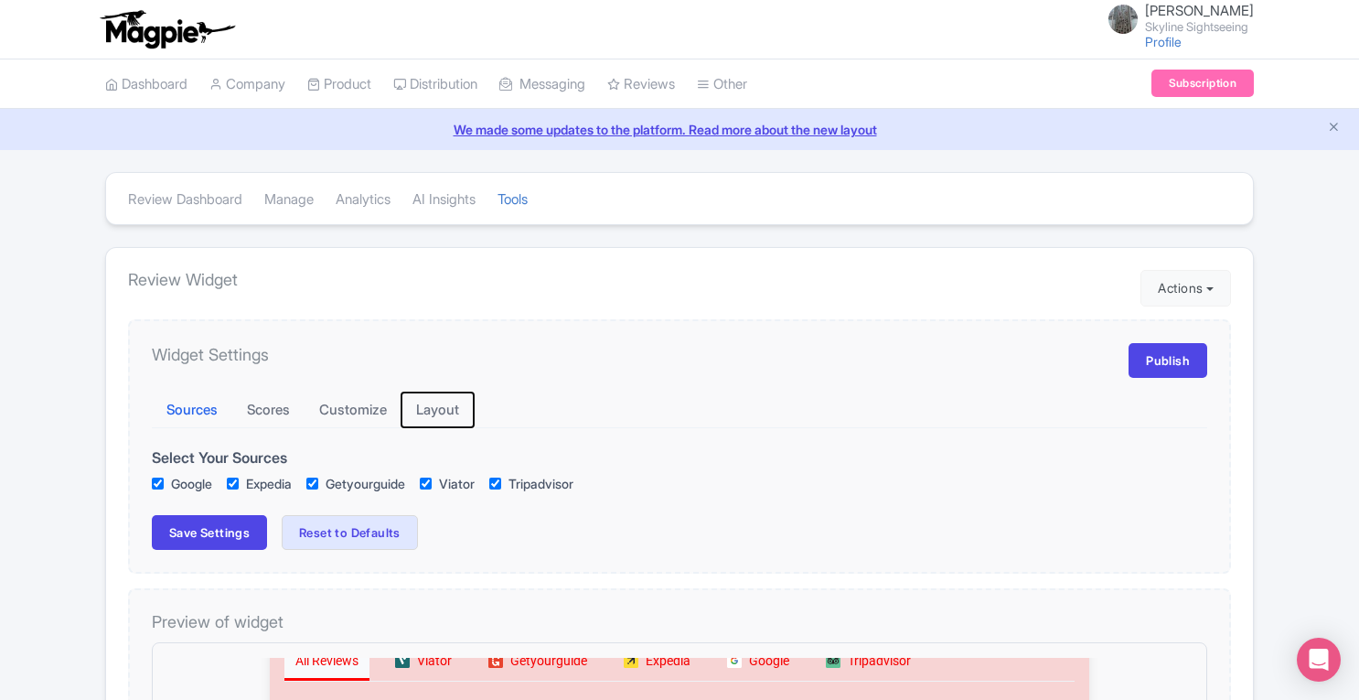
click at [445, 410] on button "Layout" at bounding box center [437, 410] width 72 height 36
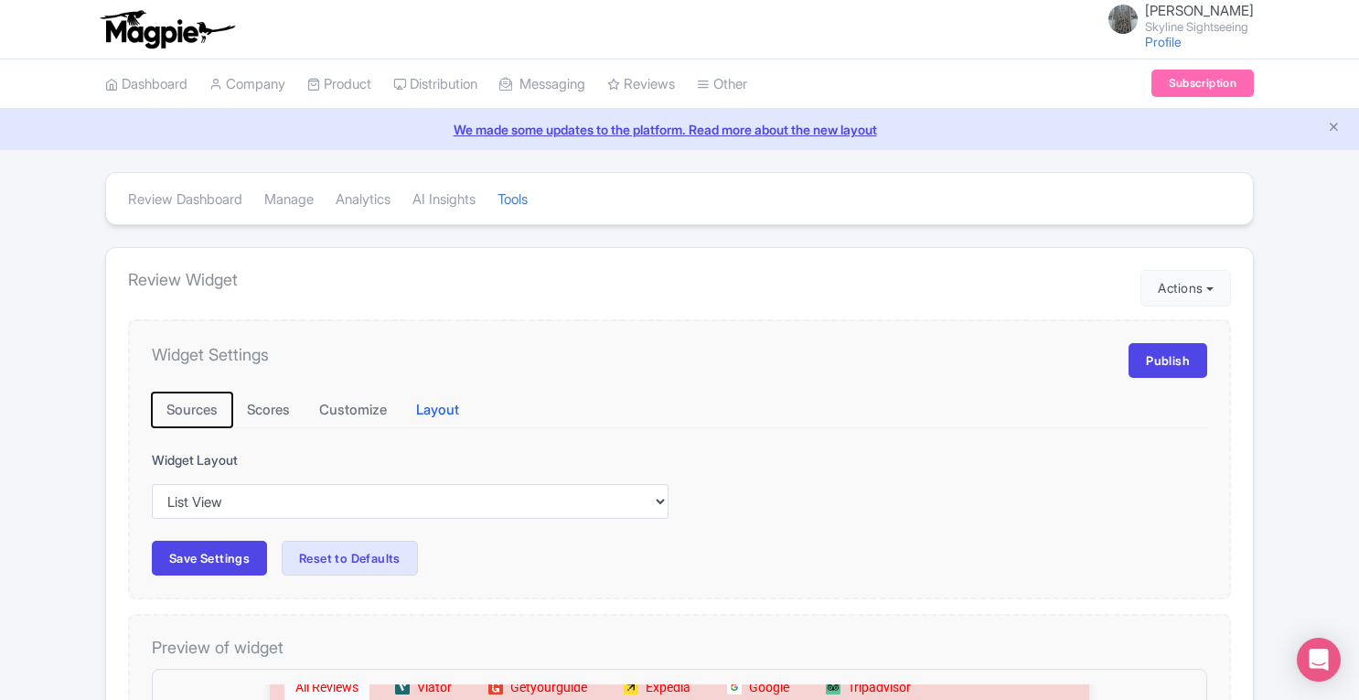
click at [198, 400] on button "Sources" at bounding box center [192, 410] width 80 height 36
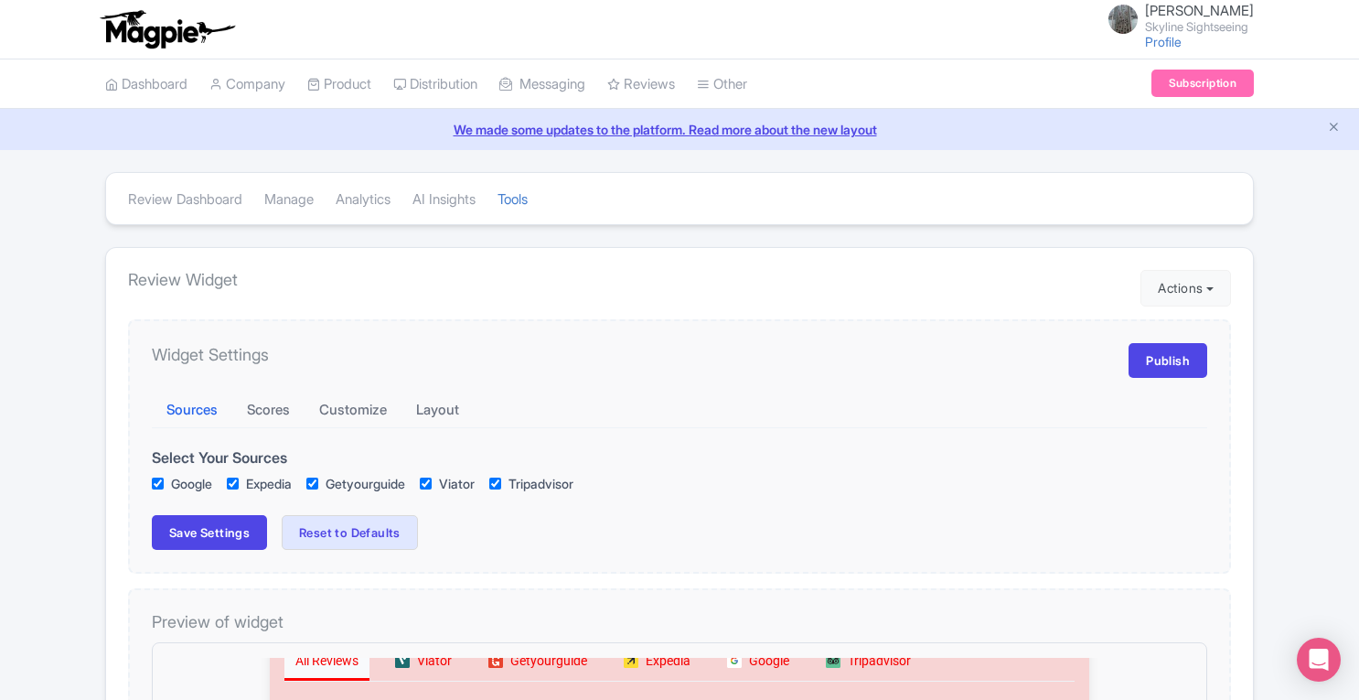
click at [528, 189] on link "Tools" at bounding box center [512, 200] width 30 height 50
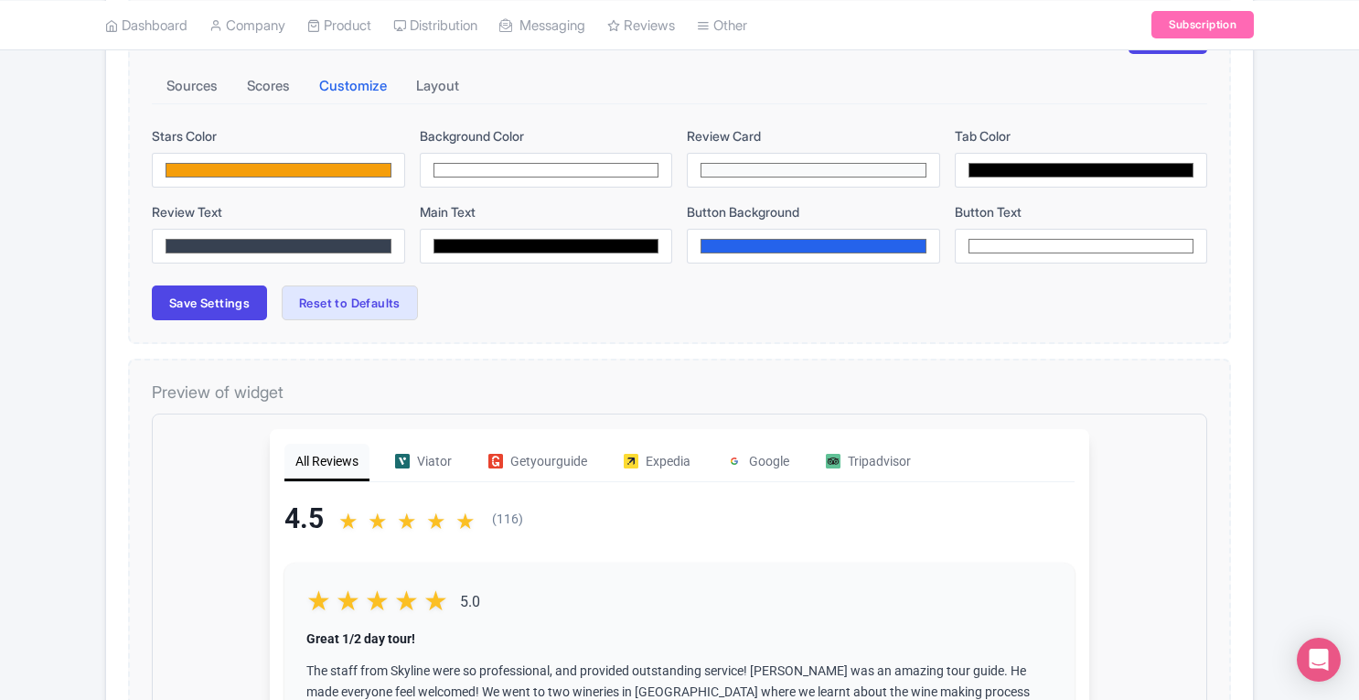
scroll to position [326, 0]
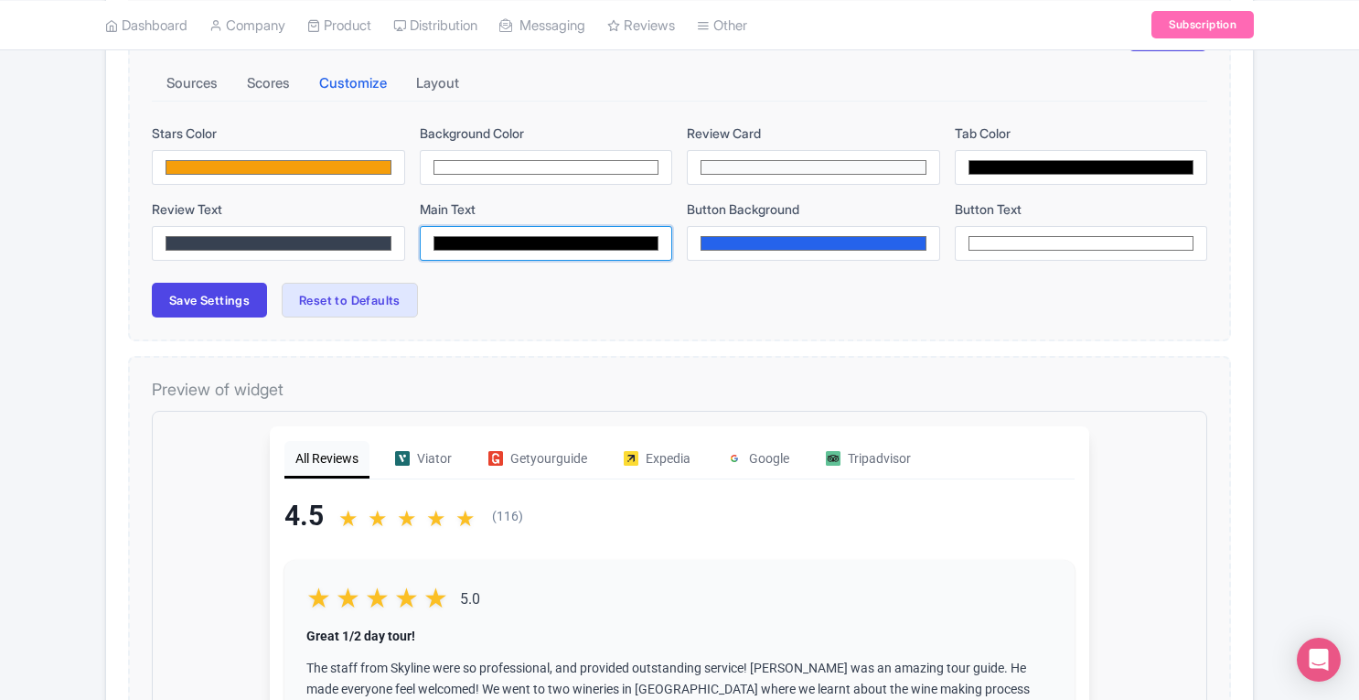
click at [527, 246] on input "#000000" at bounding box center [546, 243] width 253 height 35
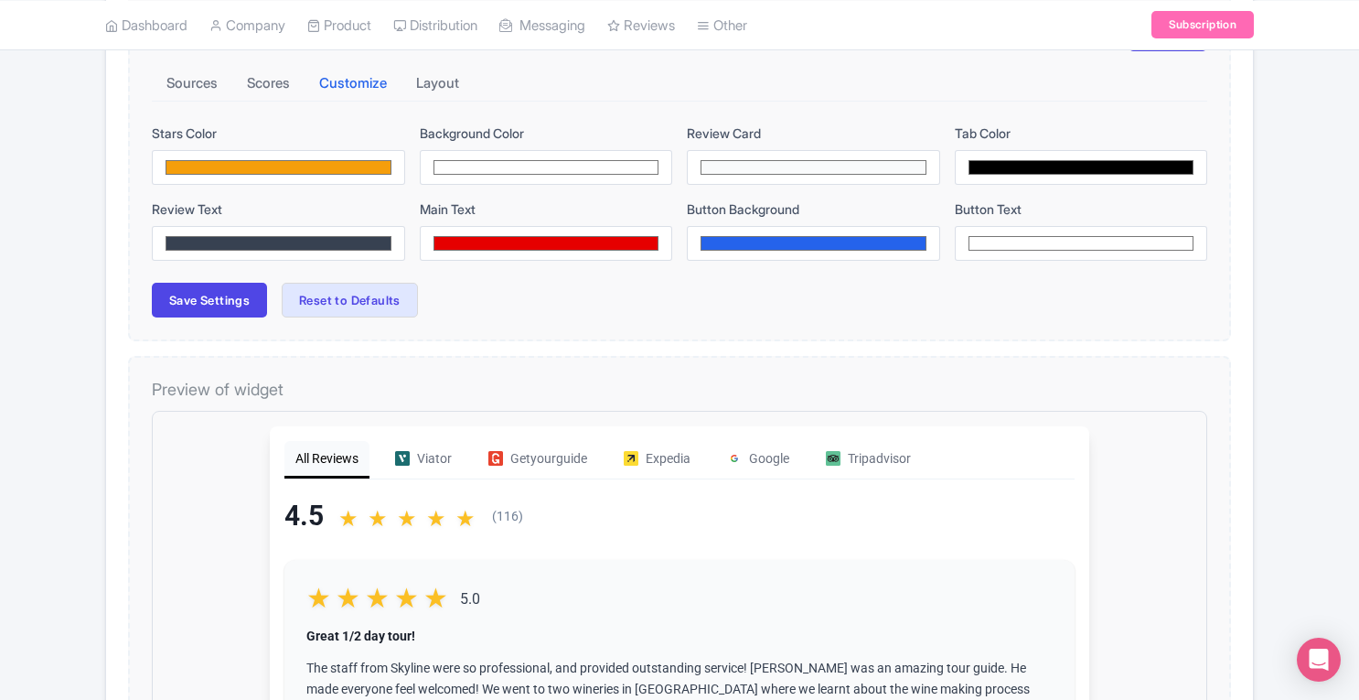
type input "#e60000"
click at [657, 297] on div "Save Settings Reset to Defaults" at bounding box center [679, 300] width 1055 height 35
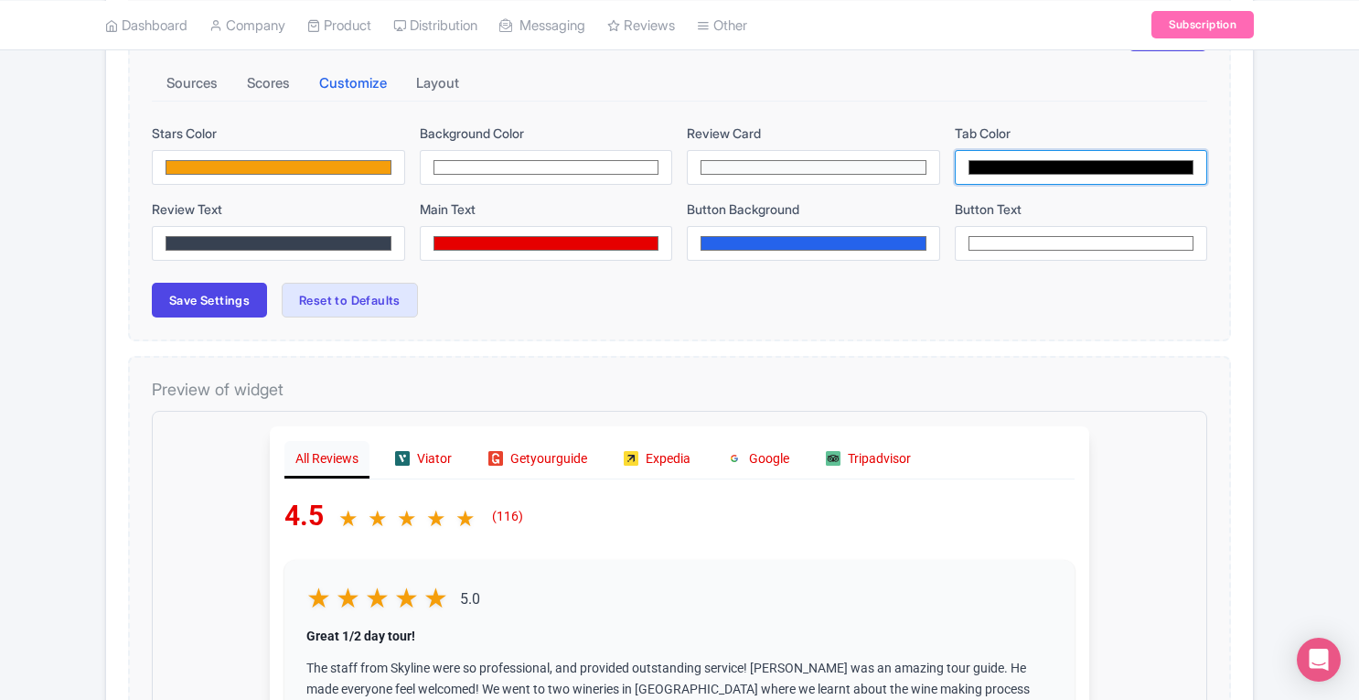
click at [997, 162] on input "#000000" at bounding box center [1081, 167] width 253 height 35
type input "#bf8888"
click at [850, 276] on div "Sources Scores Customize Layout Stars Color #f59e0b Background Color #ffffff Re…" at bounding box center [679, 192] width 1055 height 252
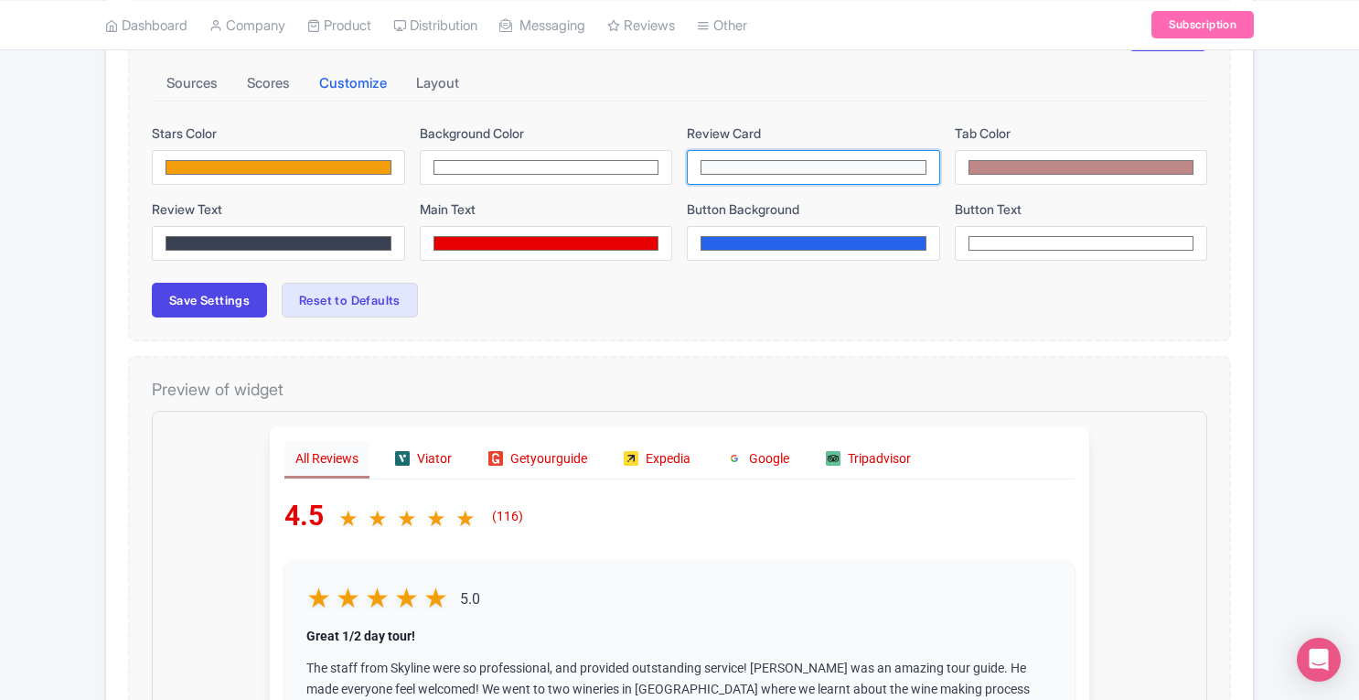
click at [767, 161] on input "#f9fafb" at bounding box center [813, 167] width 253 height 35
type input "#b1d4f7"
click at [574, 323] on div "Widget Settings Publish Sources Scores Customize Layout Stars Color #f59e0b Bac…" at bounding box center [679, 167] width 1103 height 349
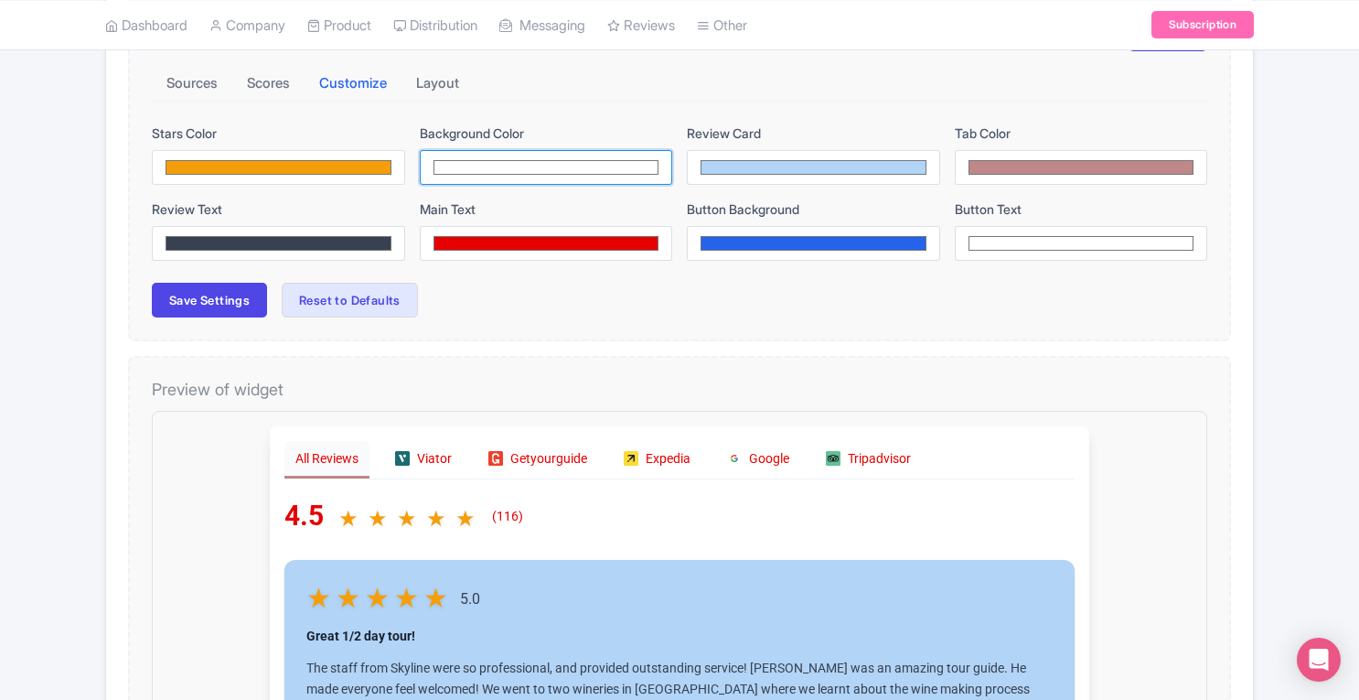
click at [580, 167] on input "#ffffff" at bounding box center [546, 167] width 253 height 35
type input "#f04c4c"
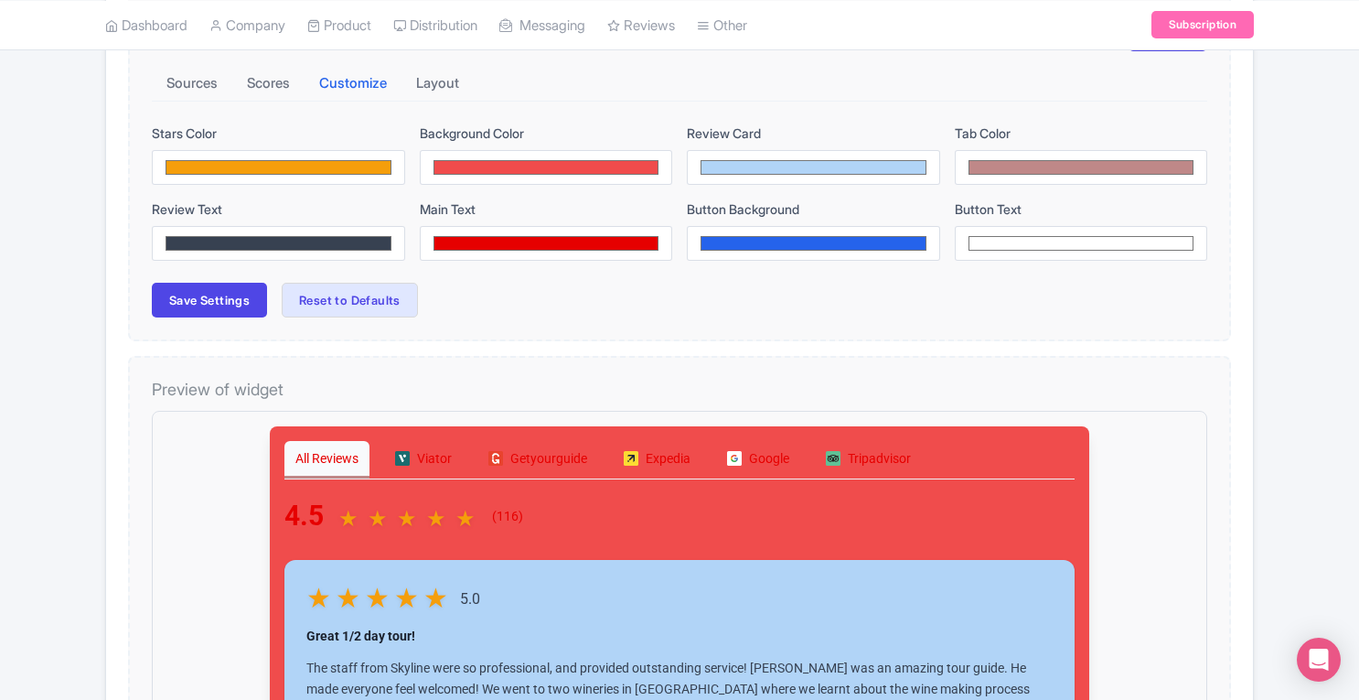
click at [765, 339] on div "Review Widget Actions Import new reviews Download Reviews Manage Review Respond…" at bounding box center [679, 517] width 1149 height 1194
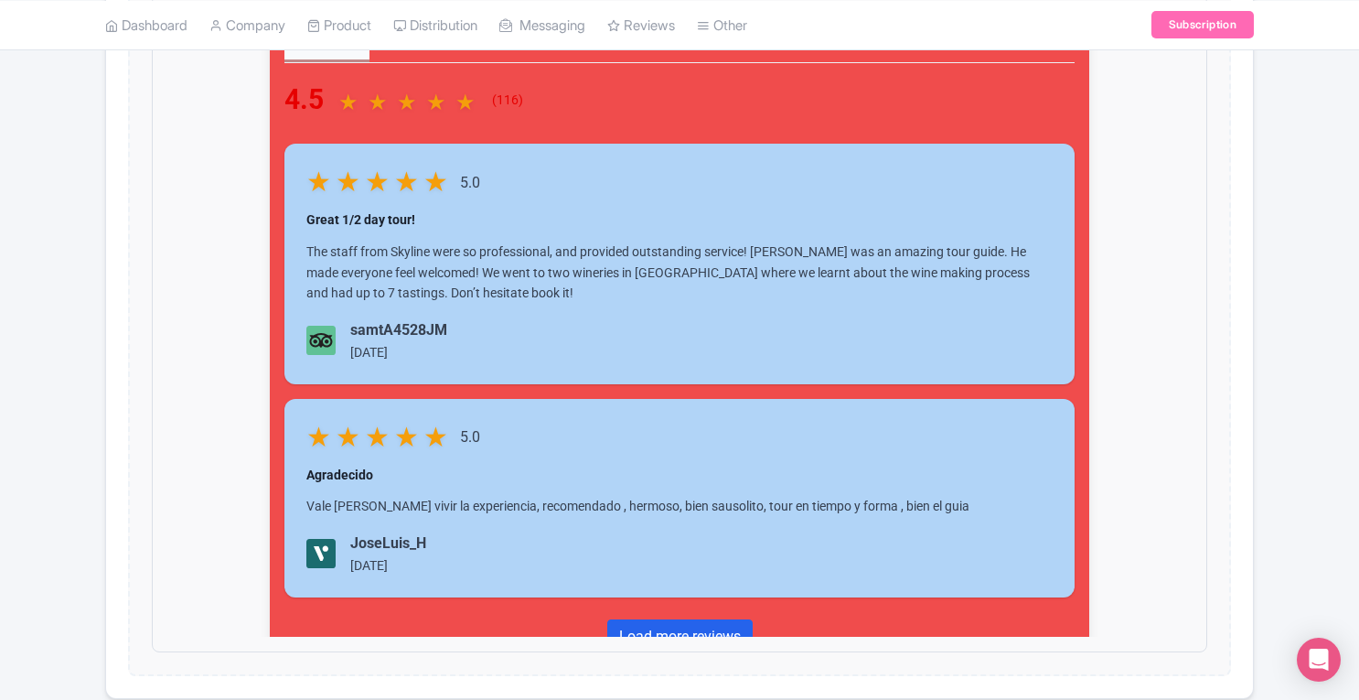
scroll to position [823, 0]
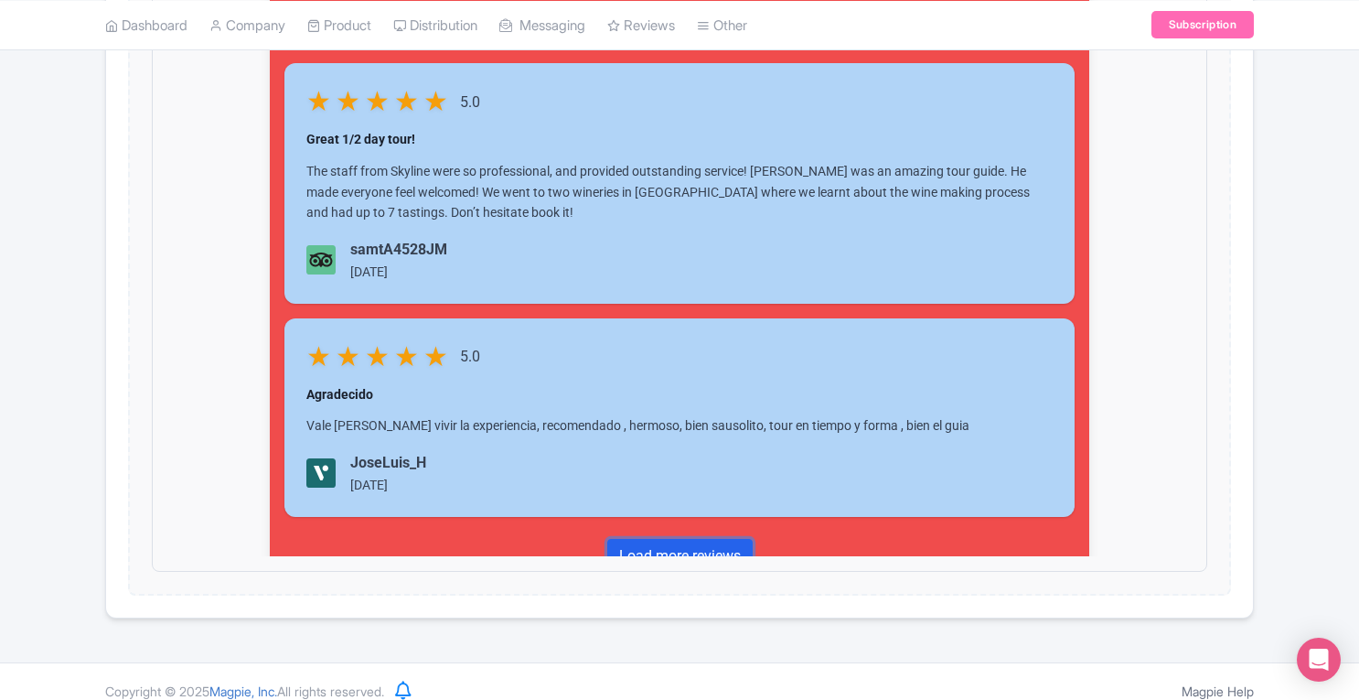
click at [679, 534] on link "Load more reviews" at bounding box center [664, 540] width 145 height 35
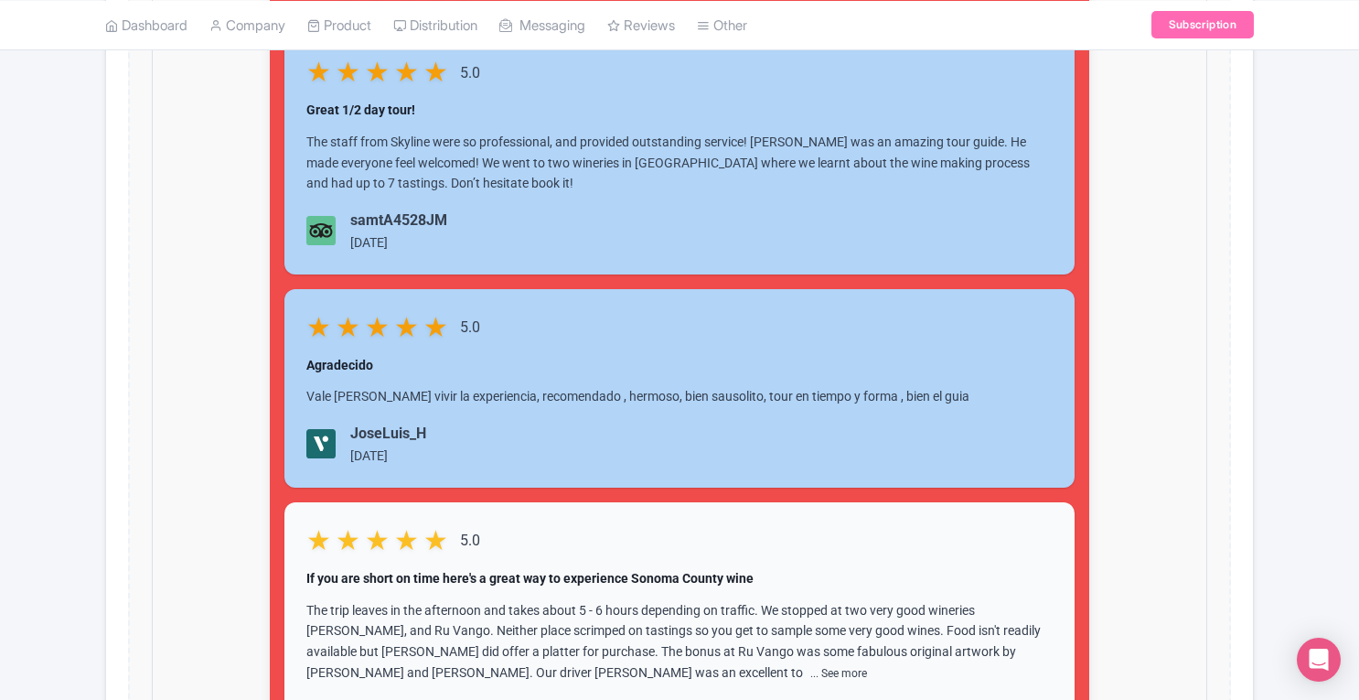
scroll to position [1368, 0]
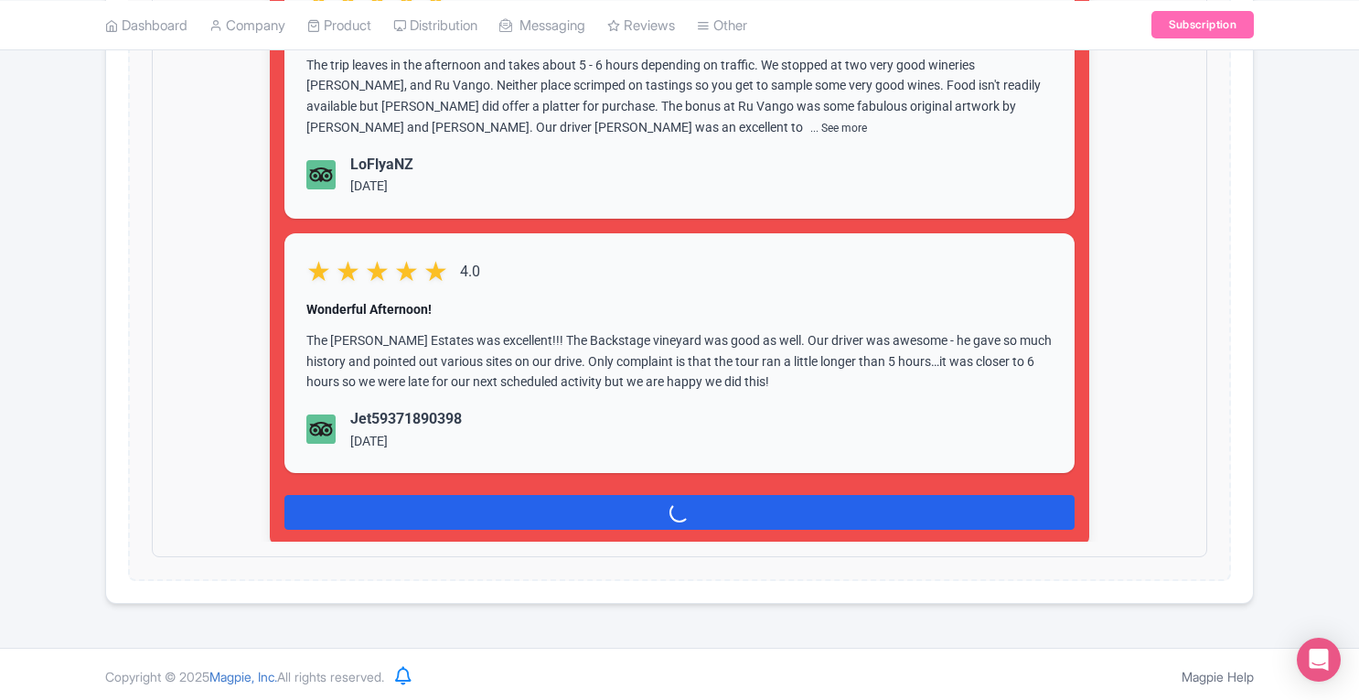
click at [723, 505] on div "Load more reviews" at bounding box center [664, 496] width 790 height 35
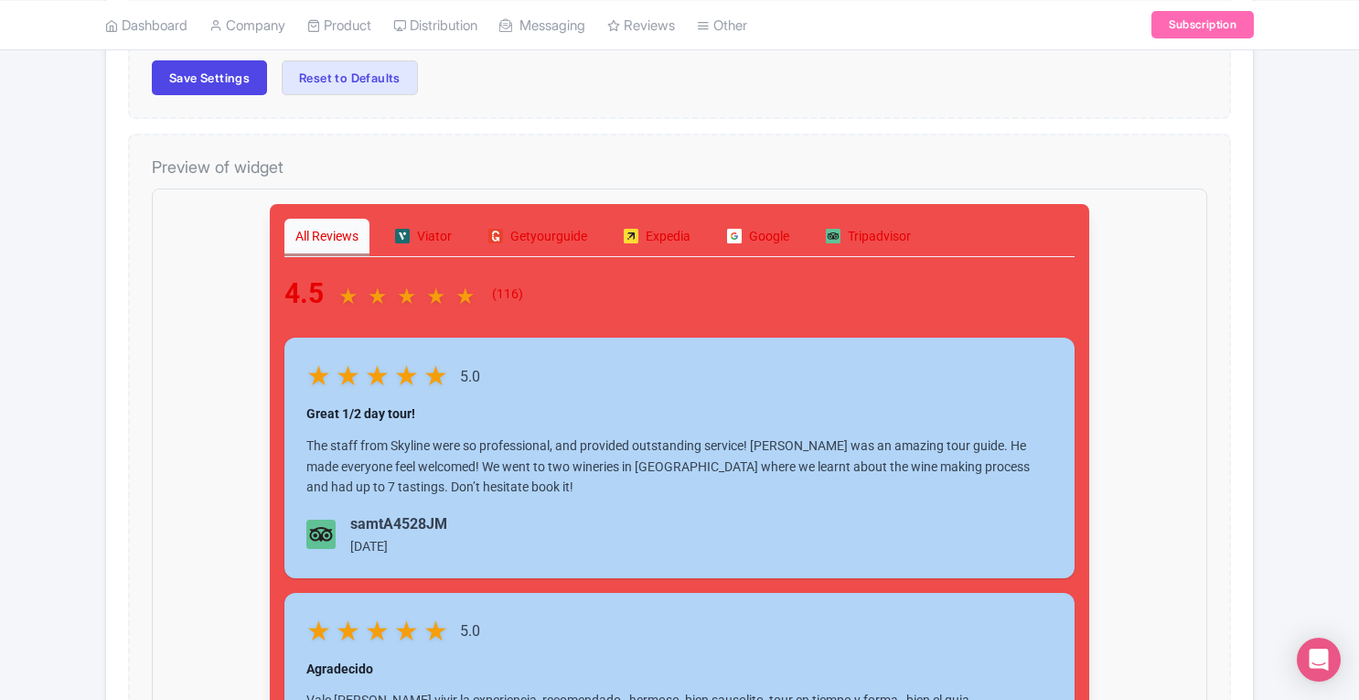
scroll to position [0, 0]
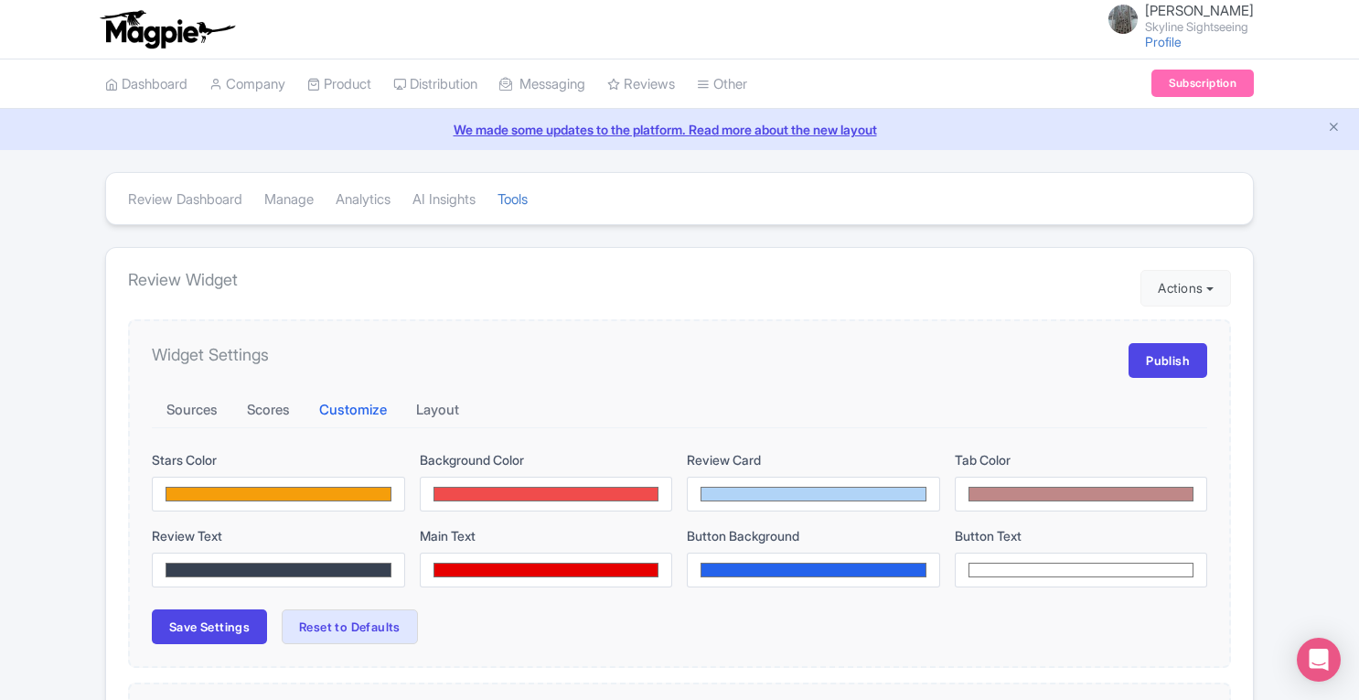
click at [1160, 43] on link "Profile" at bounding box center [1163, 42] width 37 height 16
